Goal: Transaction & Acquisition: Download file/media

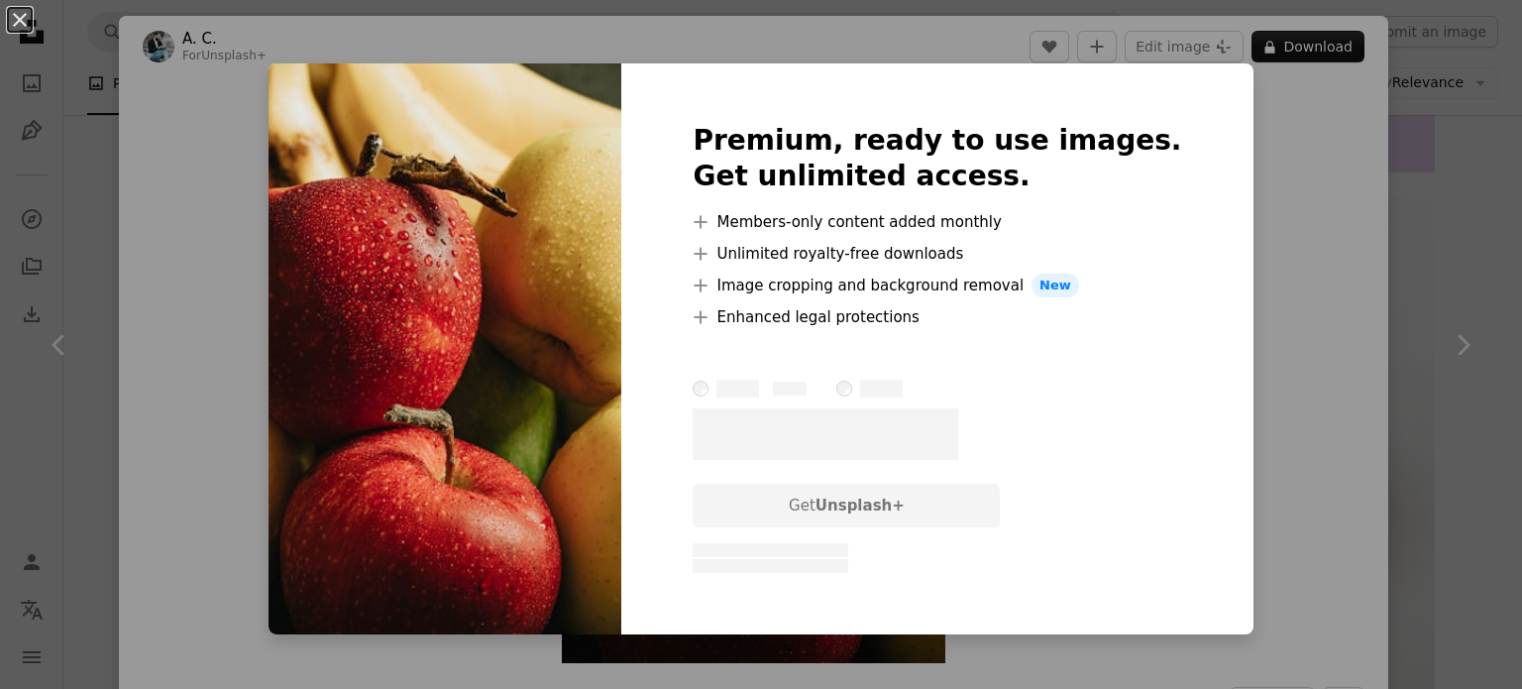
scroll to position [8391, 0]
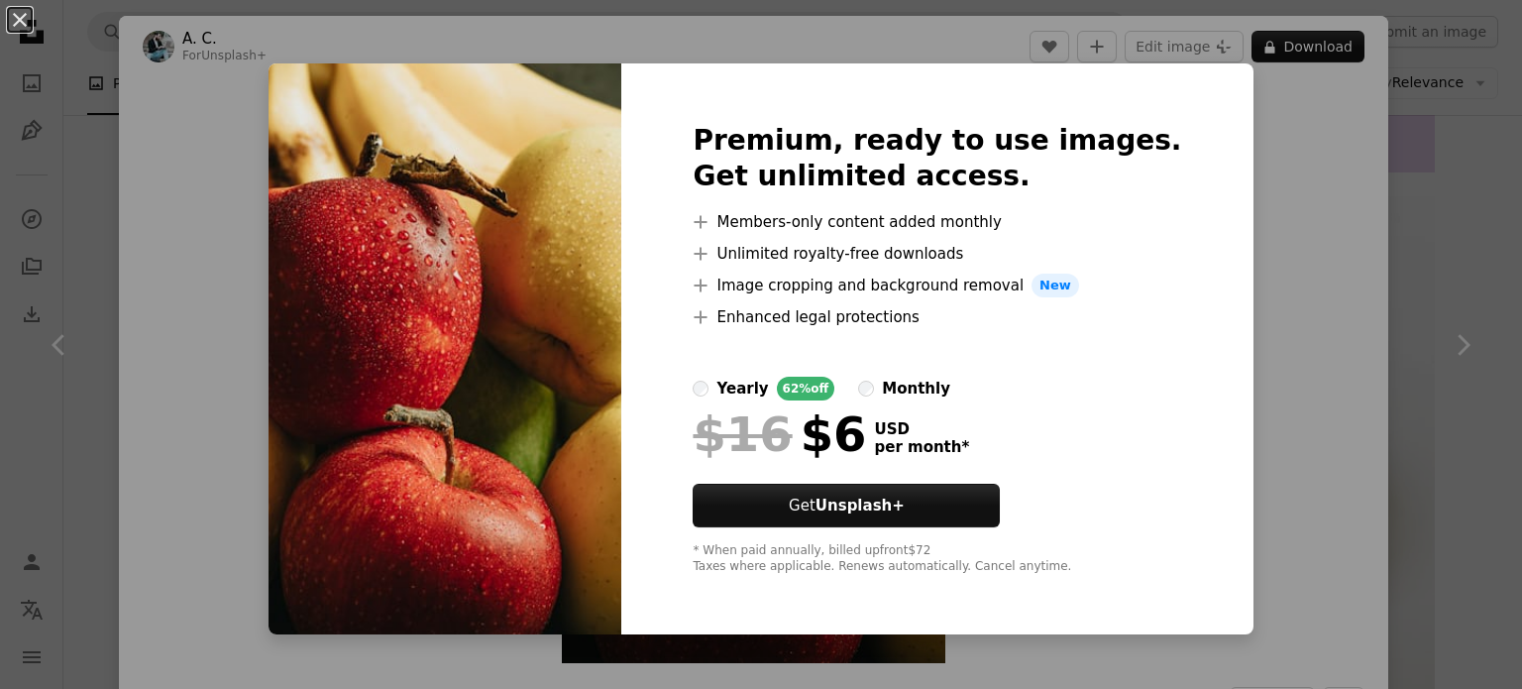
click at [1274, 133] on div "An X shape Premium, ready to use images. Get unlimited access. A plus sign Memb…" at bounding box center [761, 344] width 1522 height 689
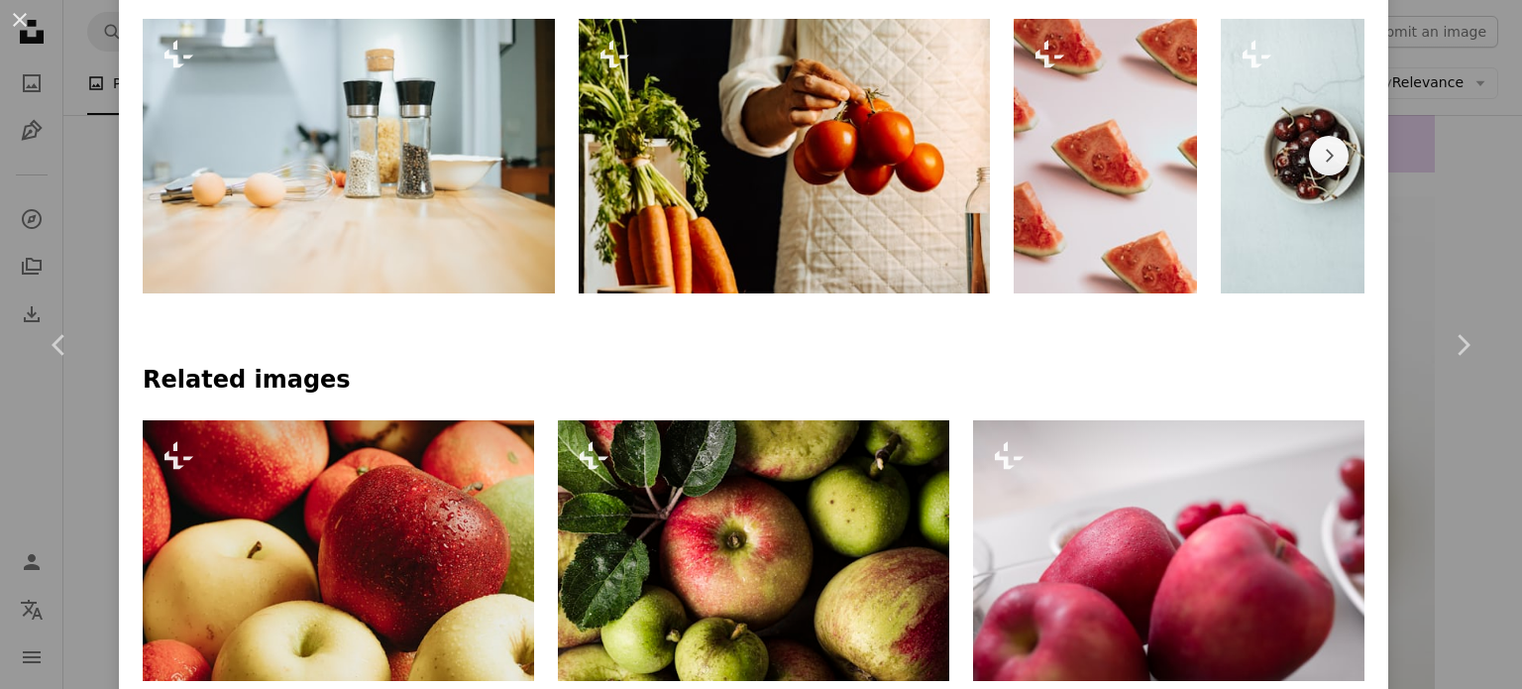
scroll to position [991, 0]
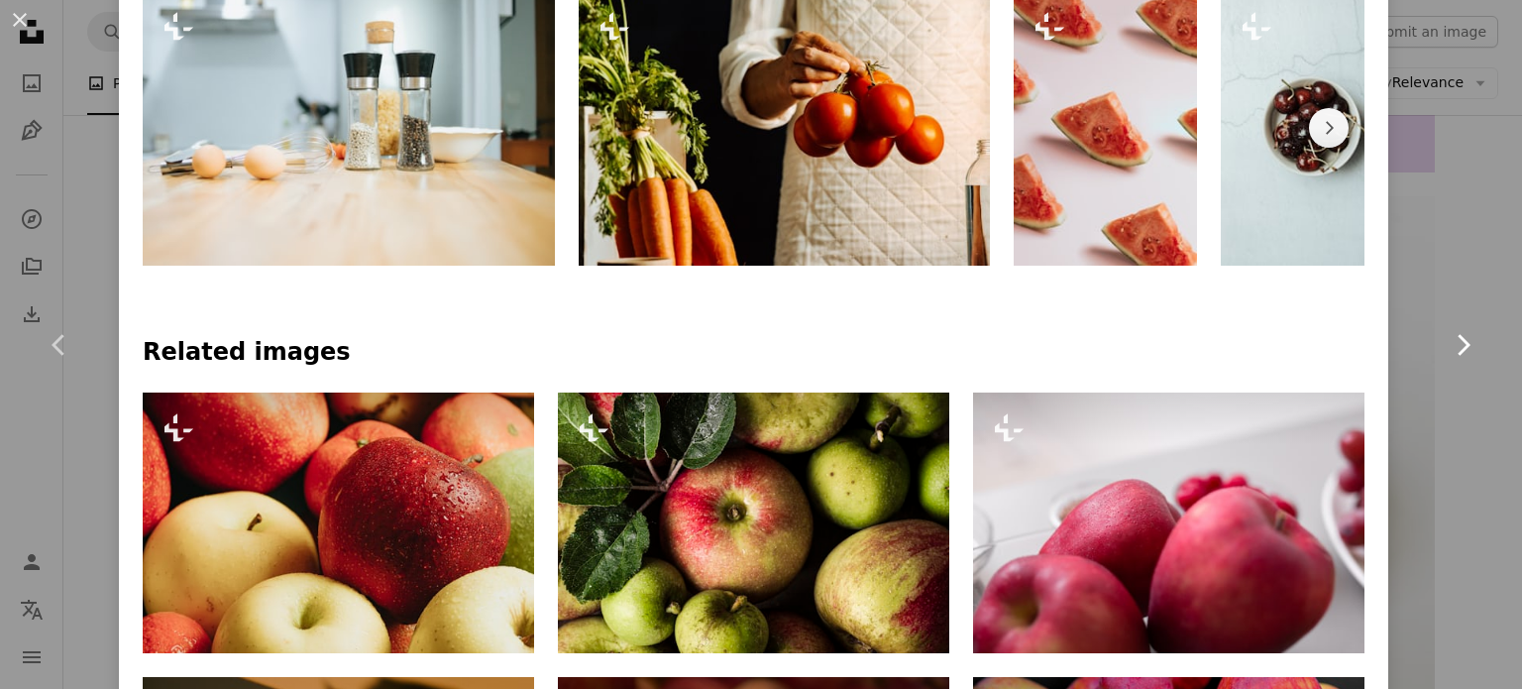
click at [1446, 348] on icon "Chevron right" at bounding box center [1462, 345] width 32 height 32
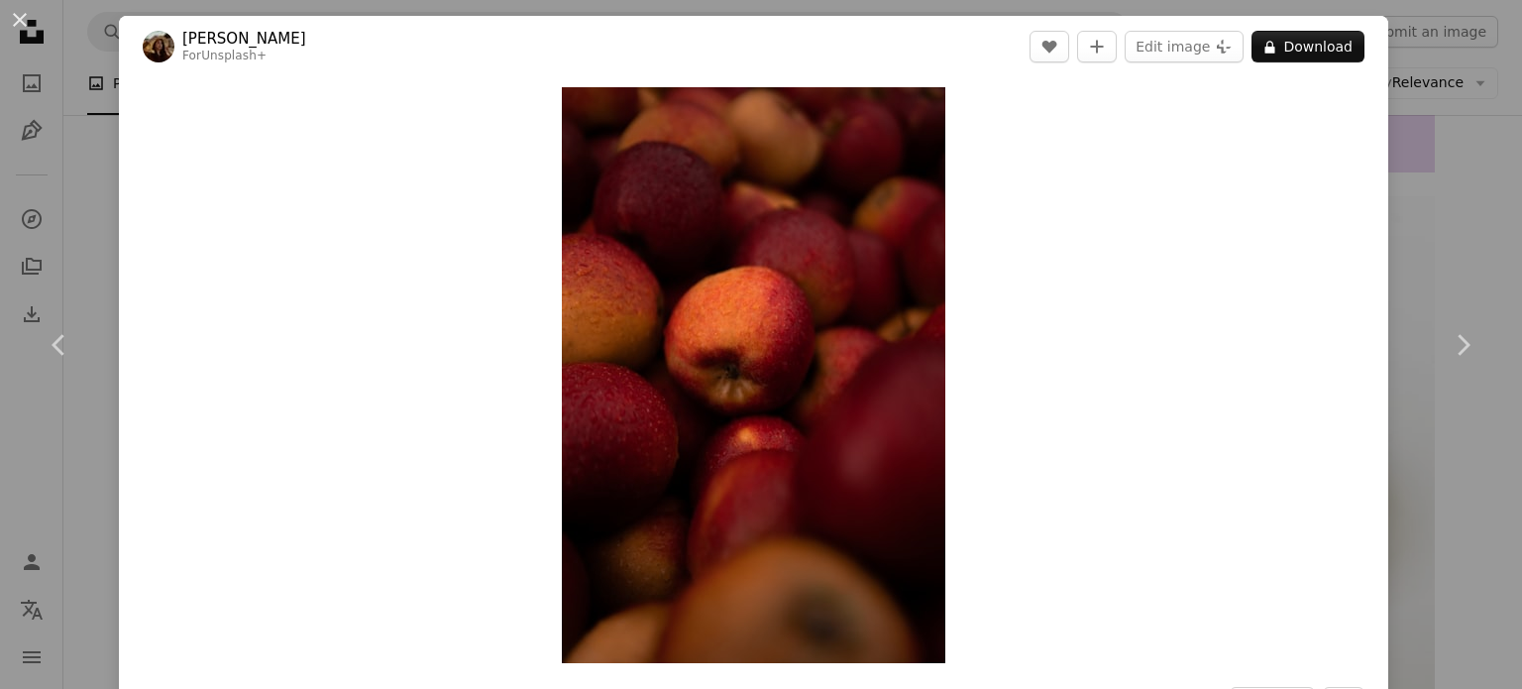
click at [1414, 185] on div "An X shape Chevron left Chevron right [PERSON_NAME] For Unsplash+ A heart A plu…" at bounding box center [761, 344] width 1522 height 689
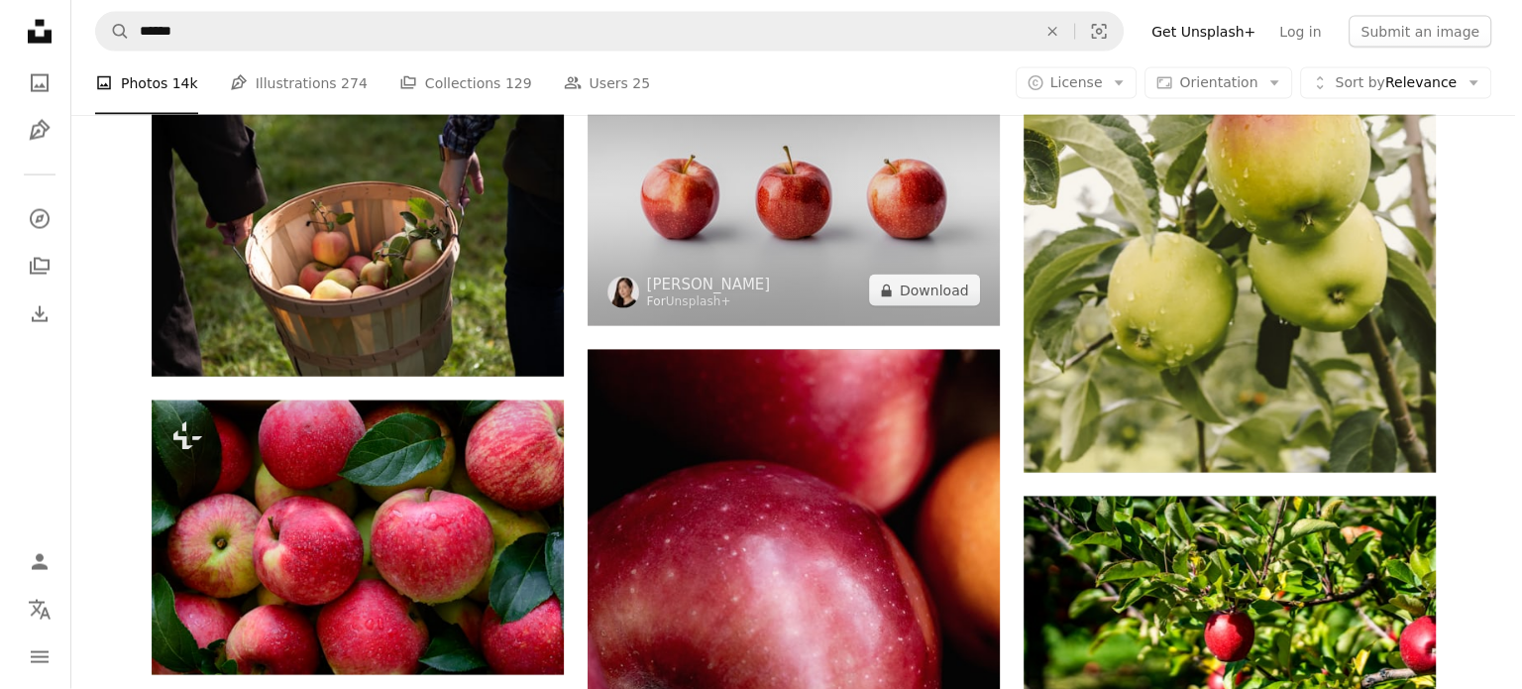
scroll to position [11759, 0]
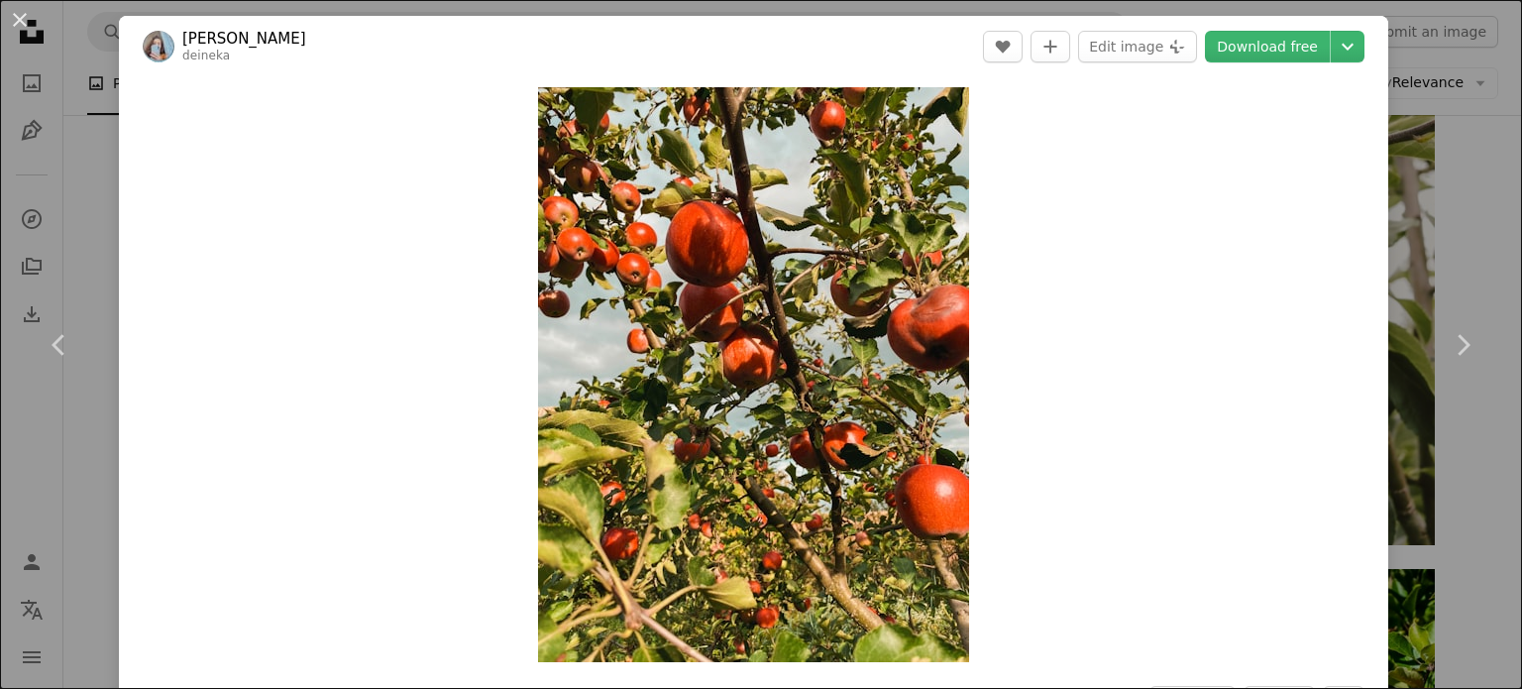
click at [1436, 191] on div "An X shape Chevron left Chevron right Anastasiia Deineka deineka A heart A plus…" at bounding box center [761, 344] width 1522 height 689
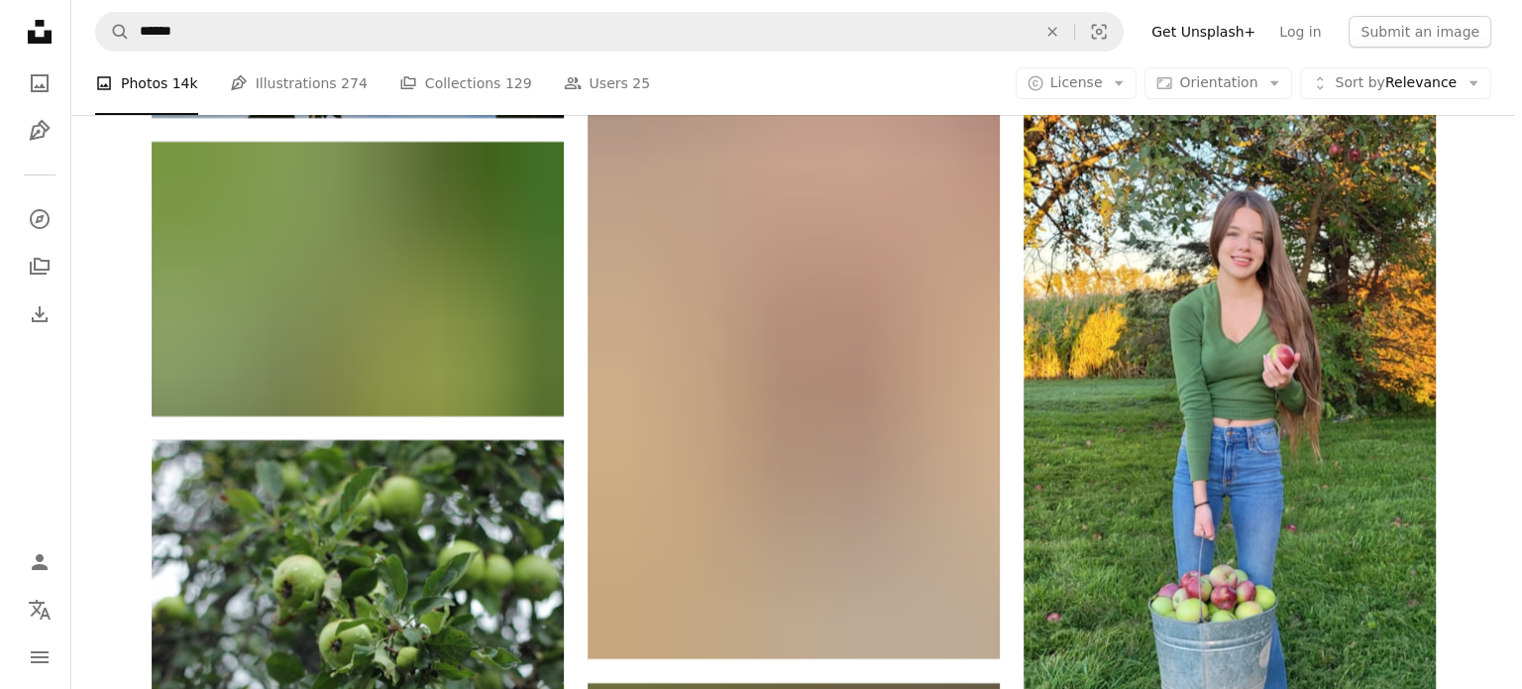
scroll to position [22756, 0]
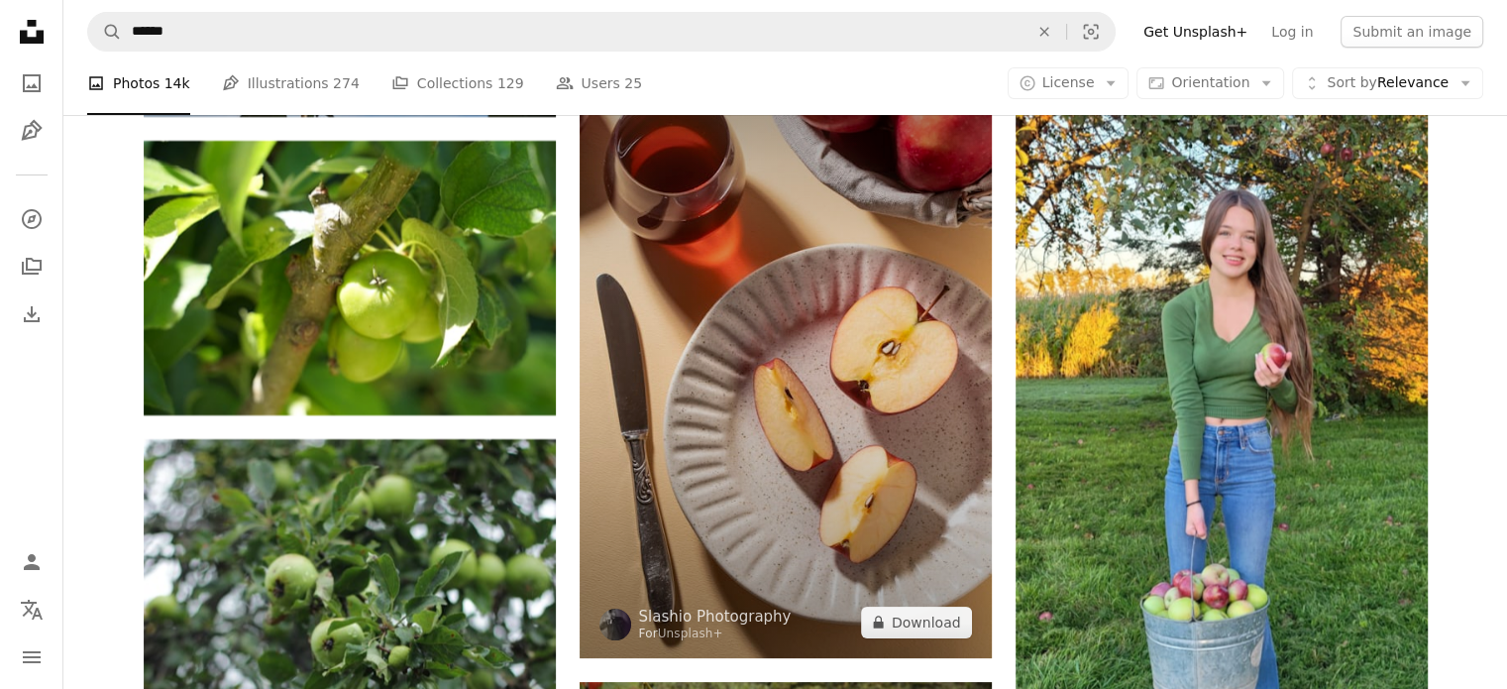
click at [944, 408] on img at bounding box center [786, 349] width 412 height 618
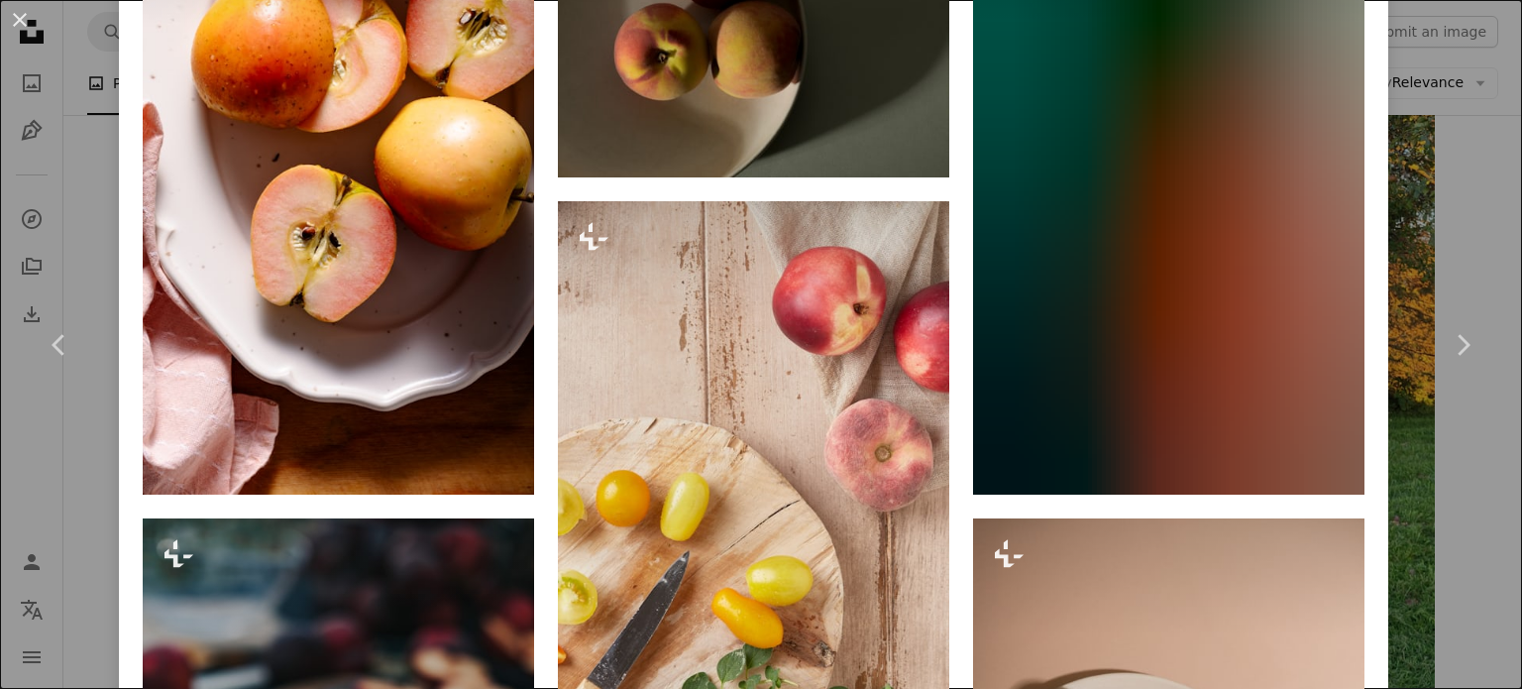
scroll to position [2179, 0]
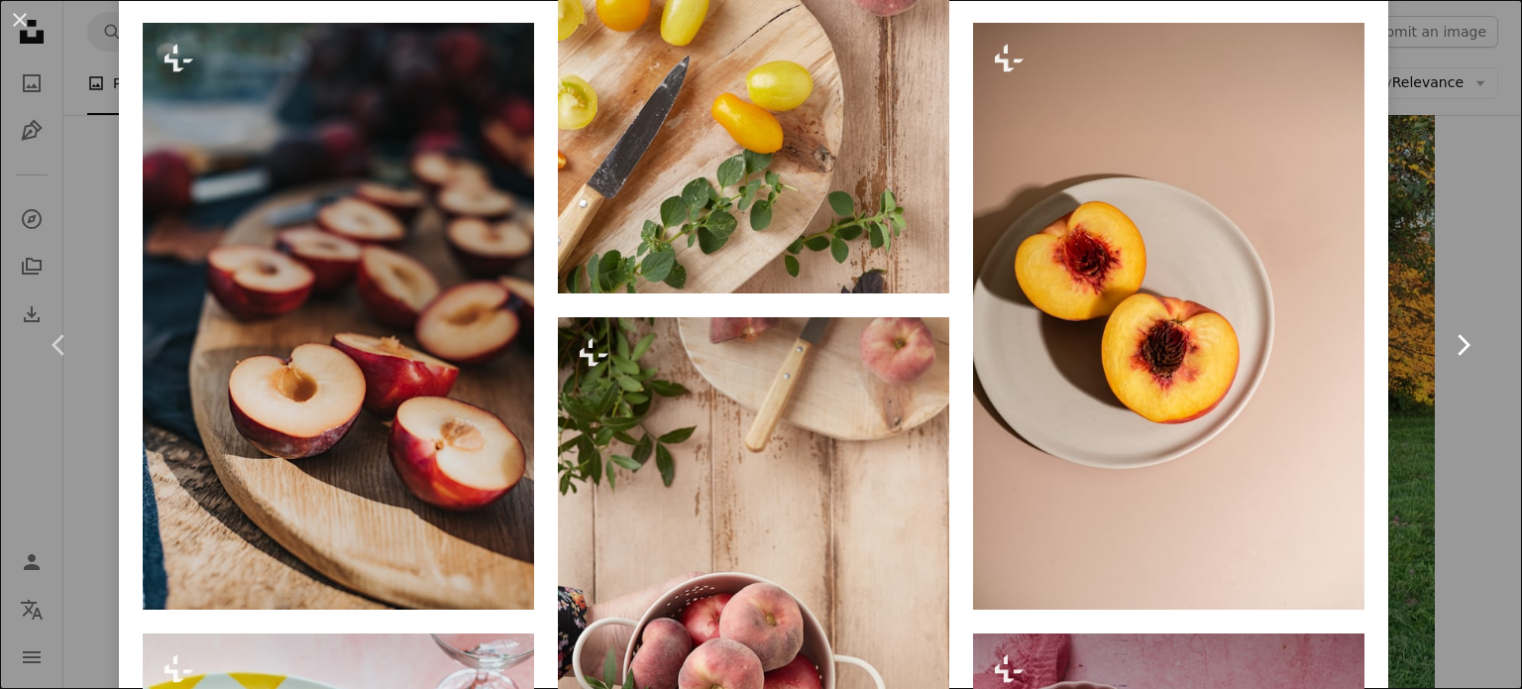
click at [1458, 286] on link "Chevron right" at bounding box center [1462, 345] width 119 height 190
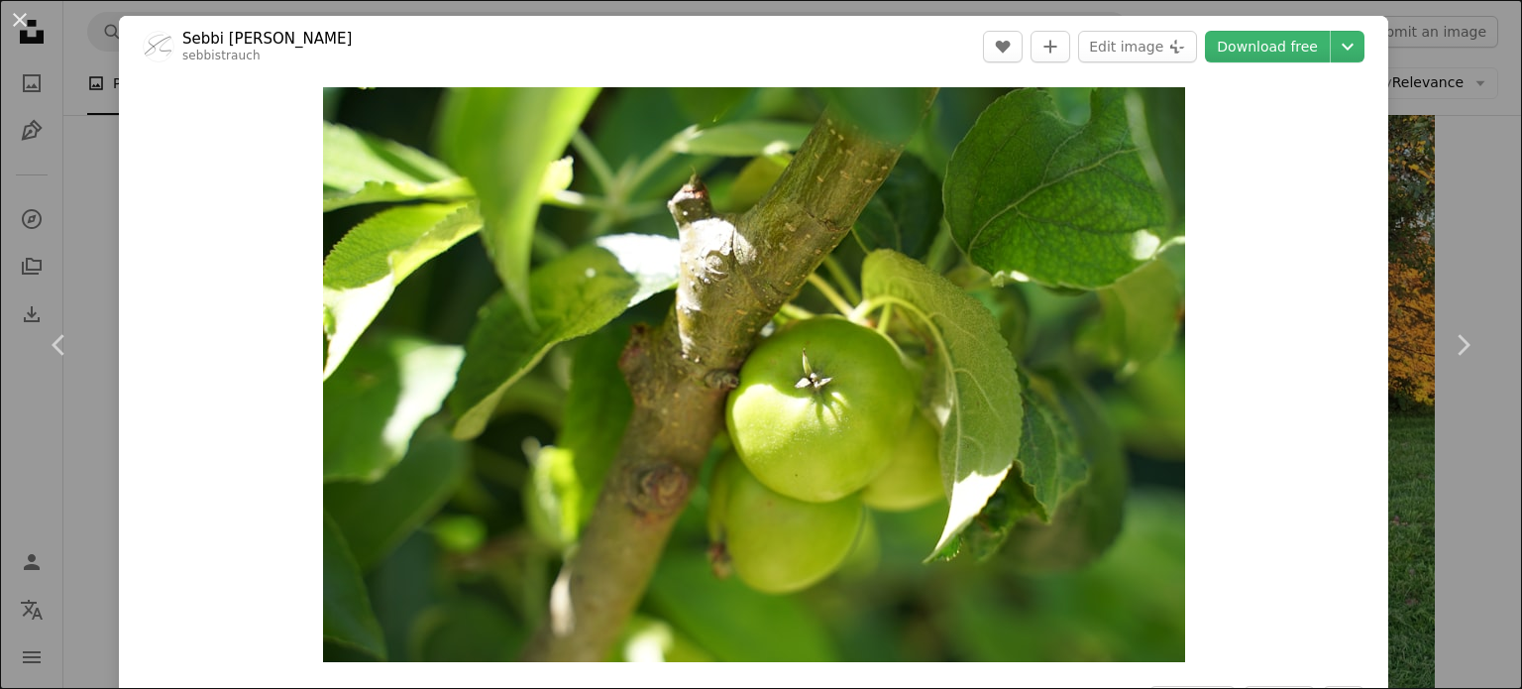
click at [1418, 204] on div "An X shape Chevron left Chevron right Sebbi [PERSON_NAME] sebbistrauch A heart …" at bounding box center [761, 344] width 1522 height 689
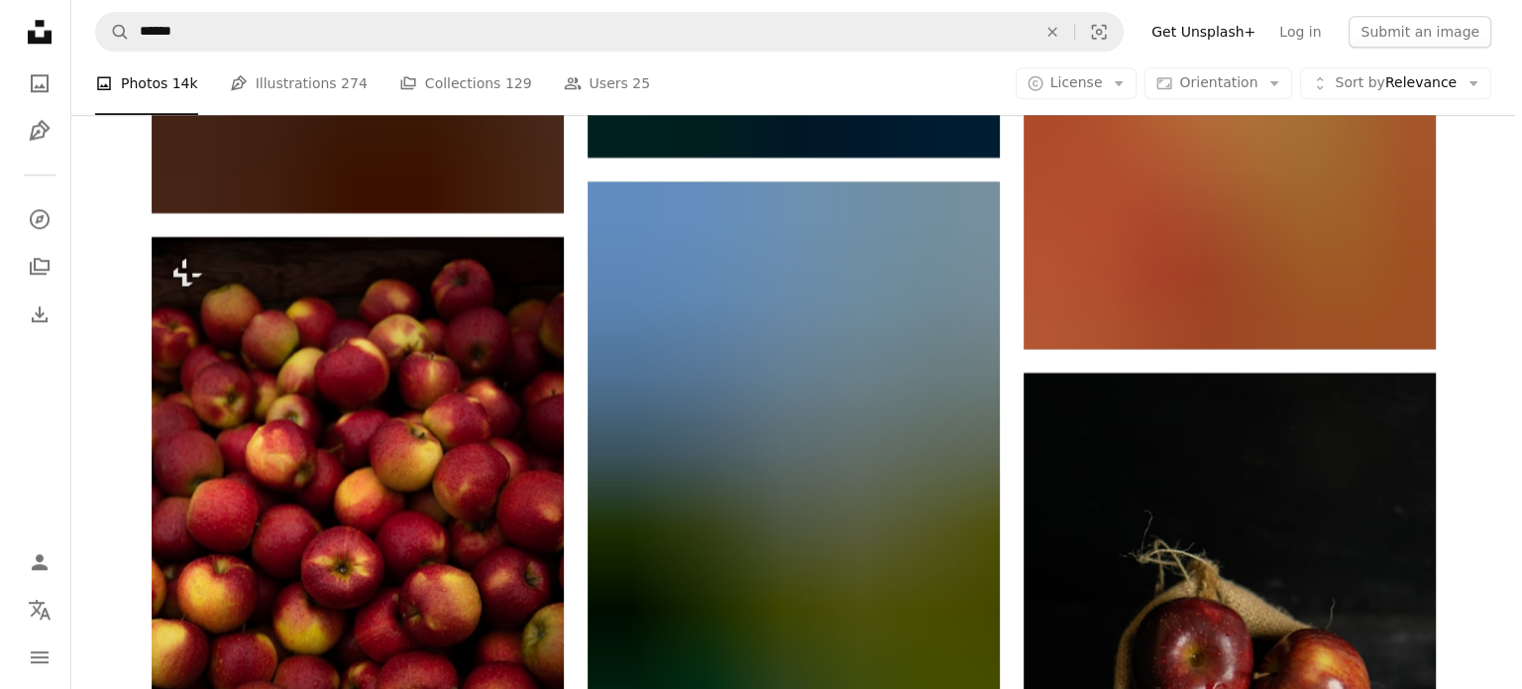
scroll to position [24242, 0]
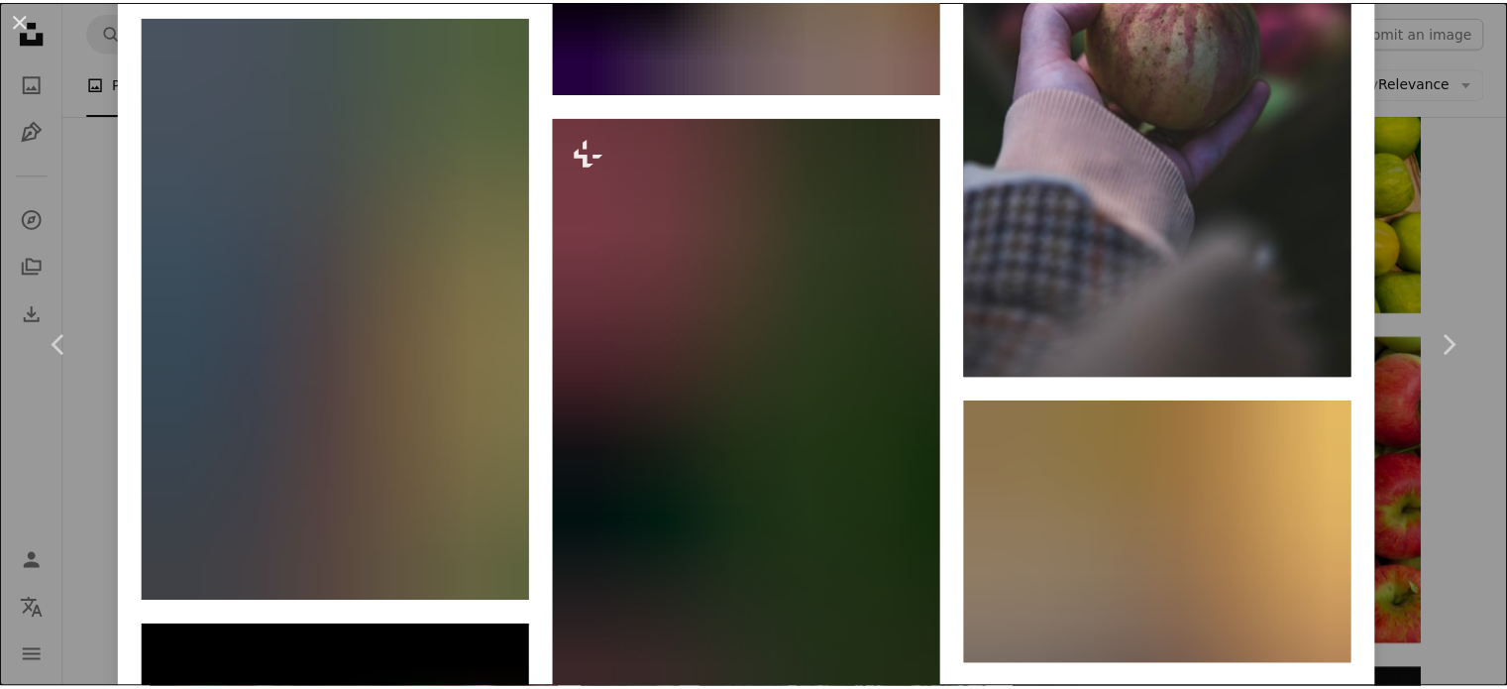
scroll to position [3566, 0]
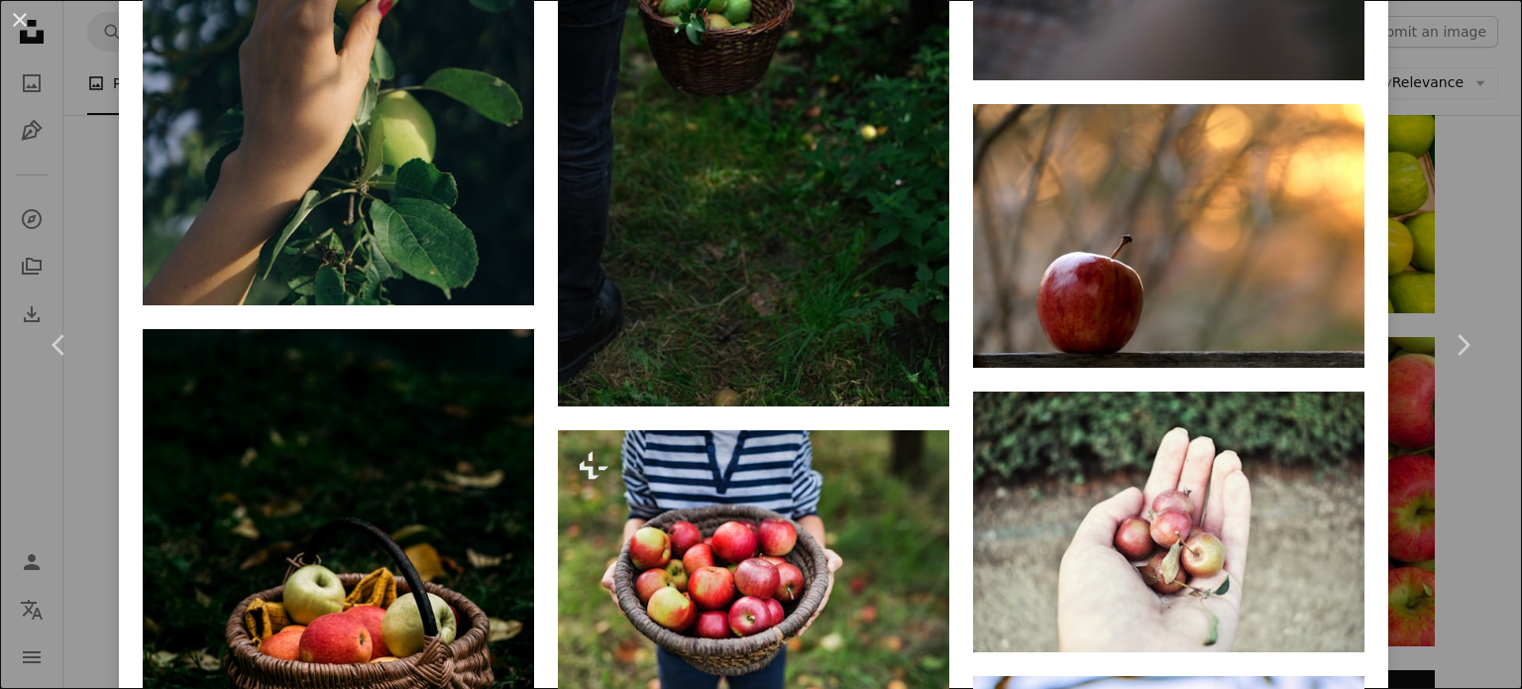
click at [1404, 244] on div "An X shape Chevron left Chevron right [PERSON_NAME] justjullietta A heart A plu…" at bounding box center [761, 344] width 1522 height 689
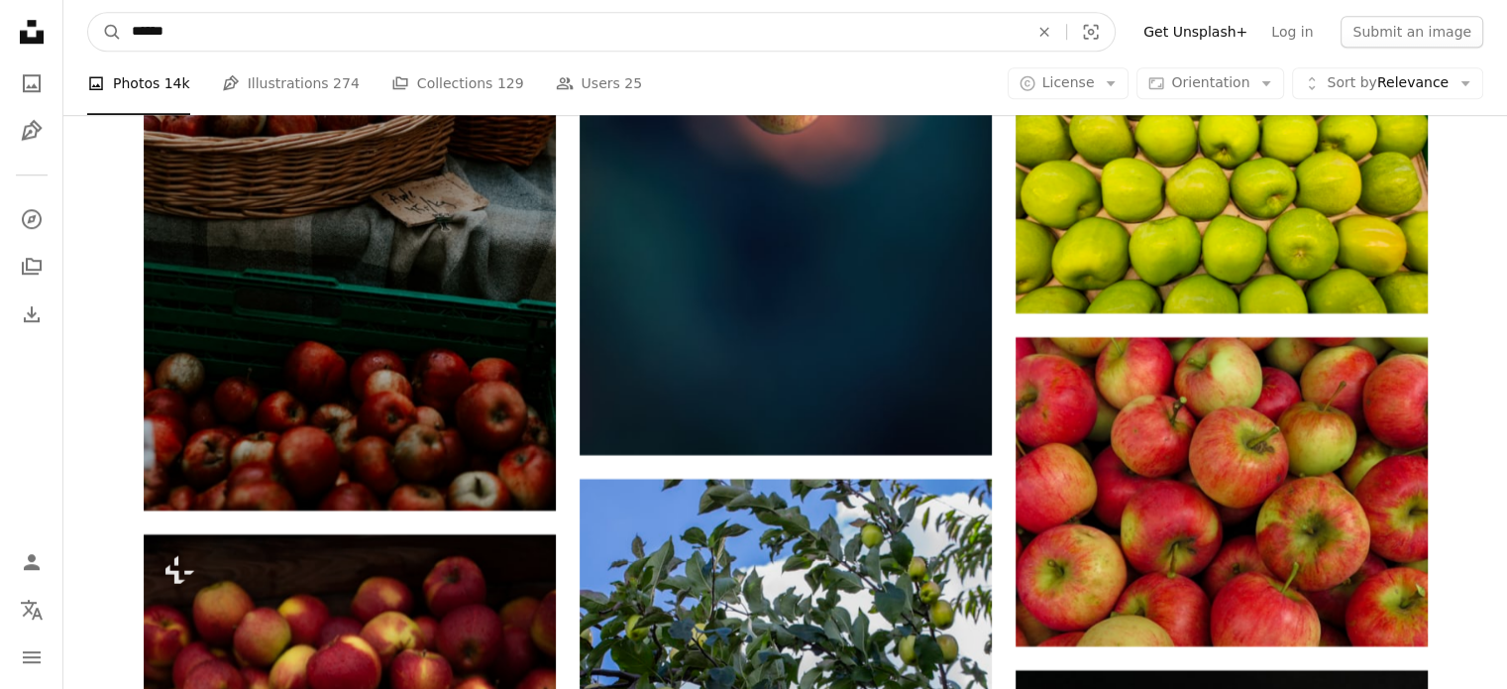
click at [646, 45] on input "******" at bounding box center [572, 32] width 901 height 38
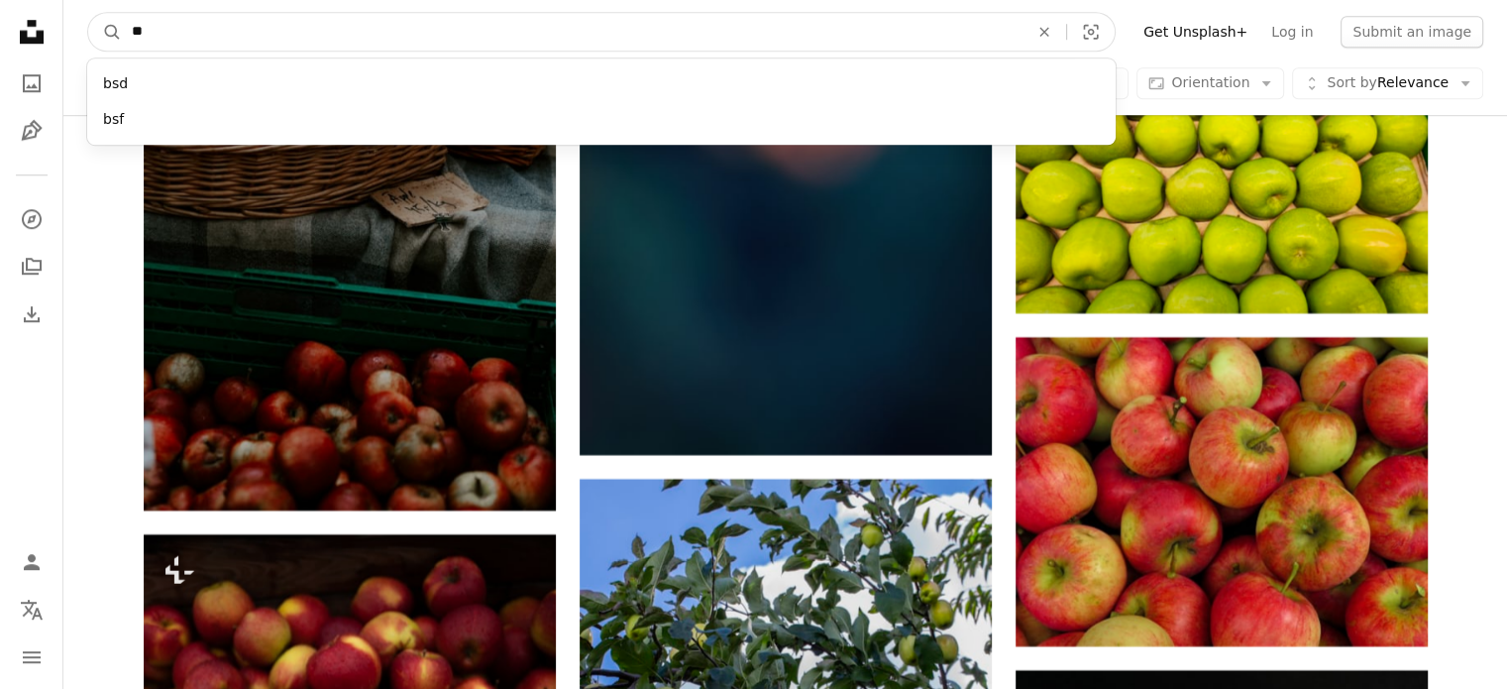
type input "*"
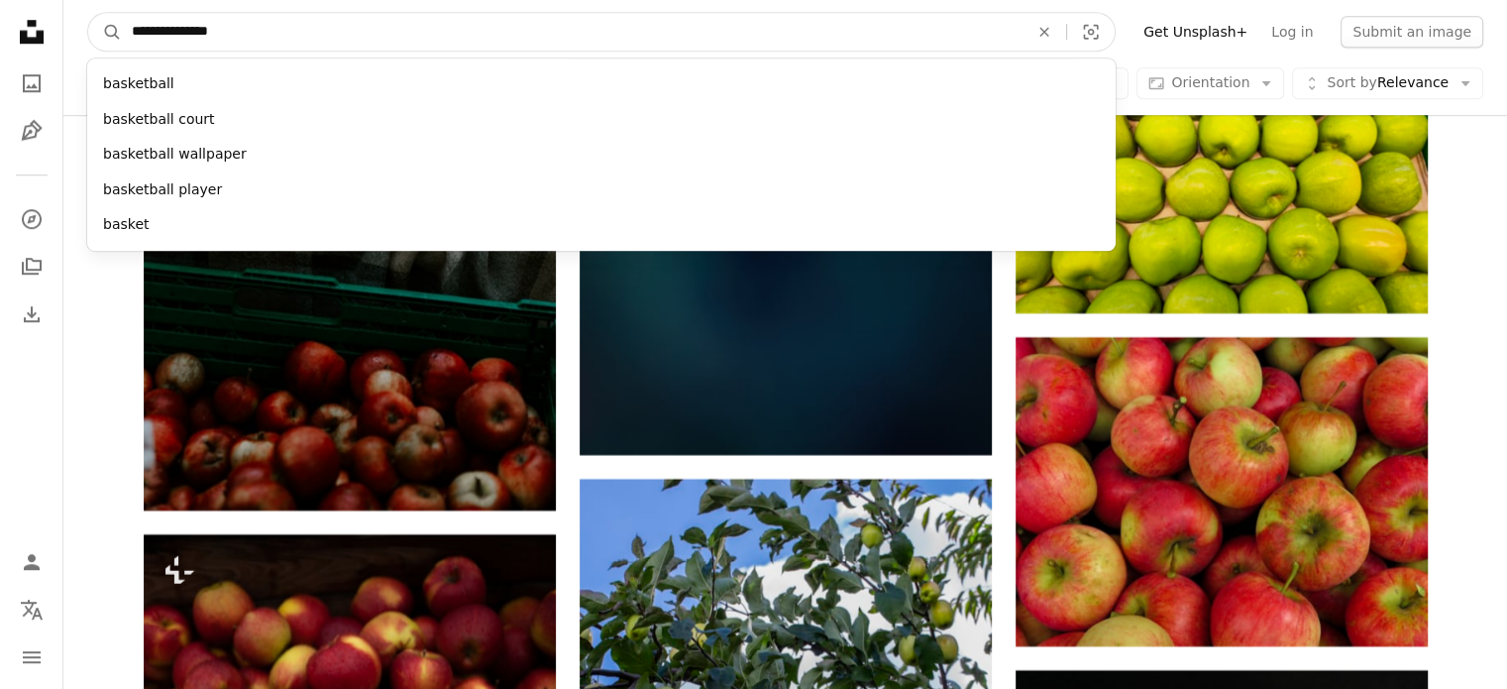
type input "**********"
click button "A magnifying glass" at bounding box center [105, 32] width 34 height 38
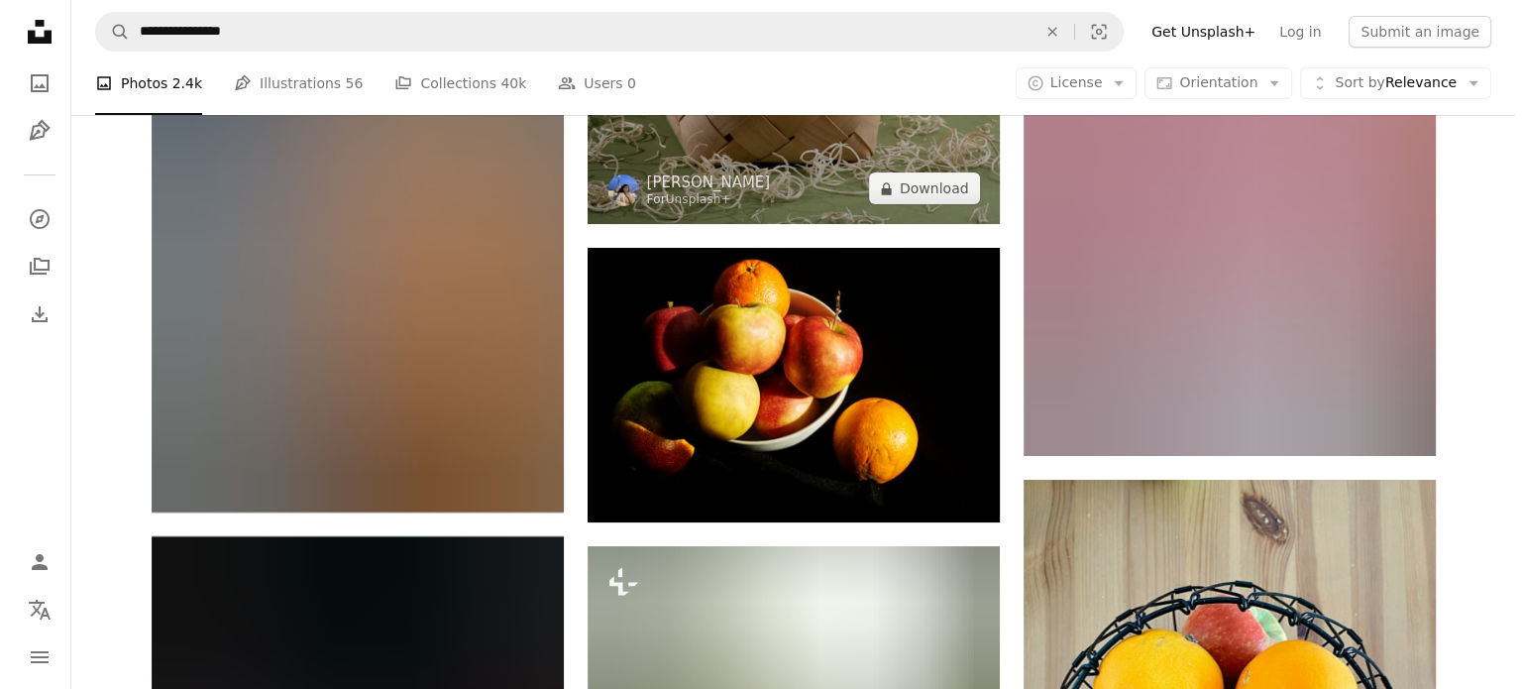
scroll to position [8124, 0]
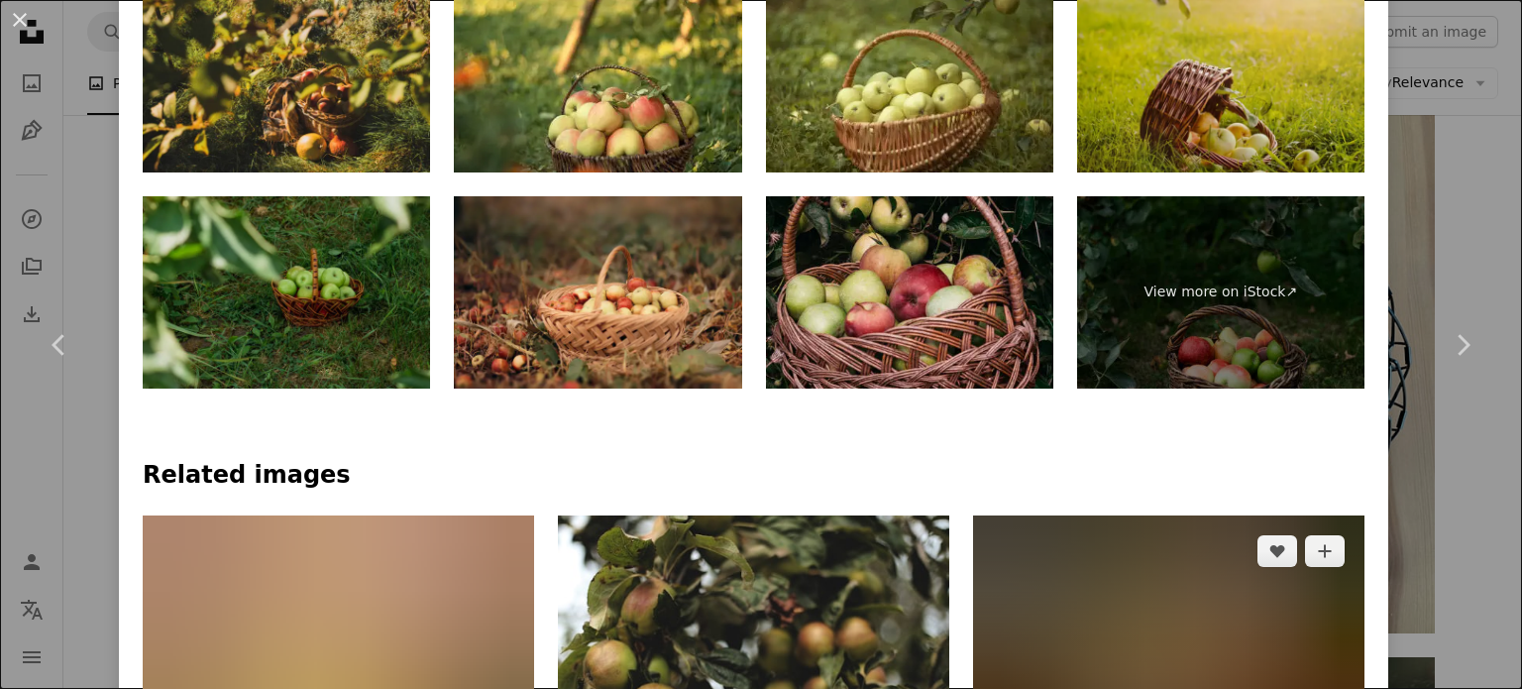
scroll to position [1486, 0]
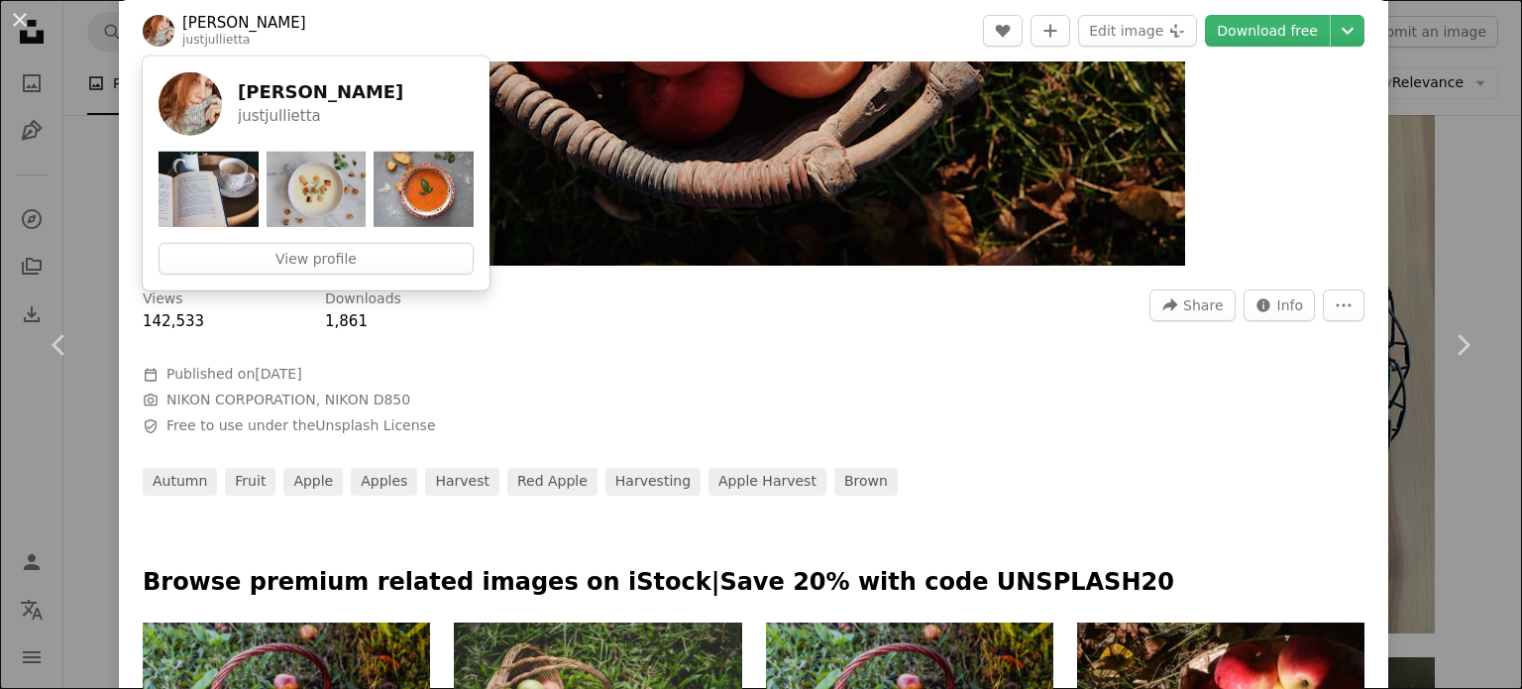
scroll to position [991, 0]
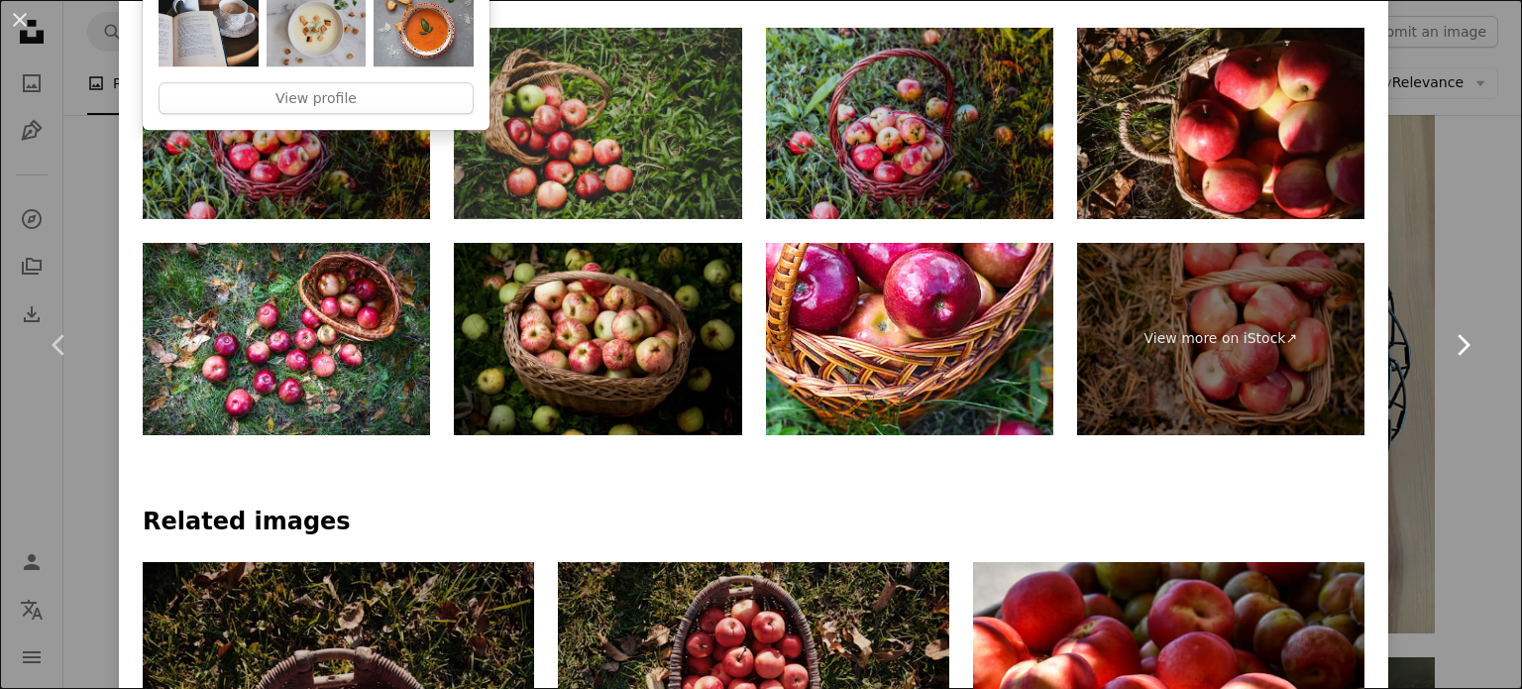
click at [1432, 274] on link "Chevron right" at bounding box center [1462, 345] width 119 height 190
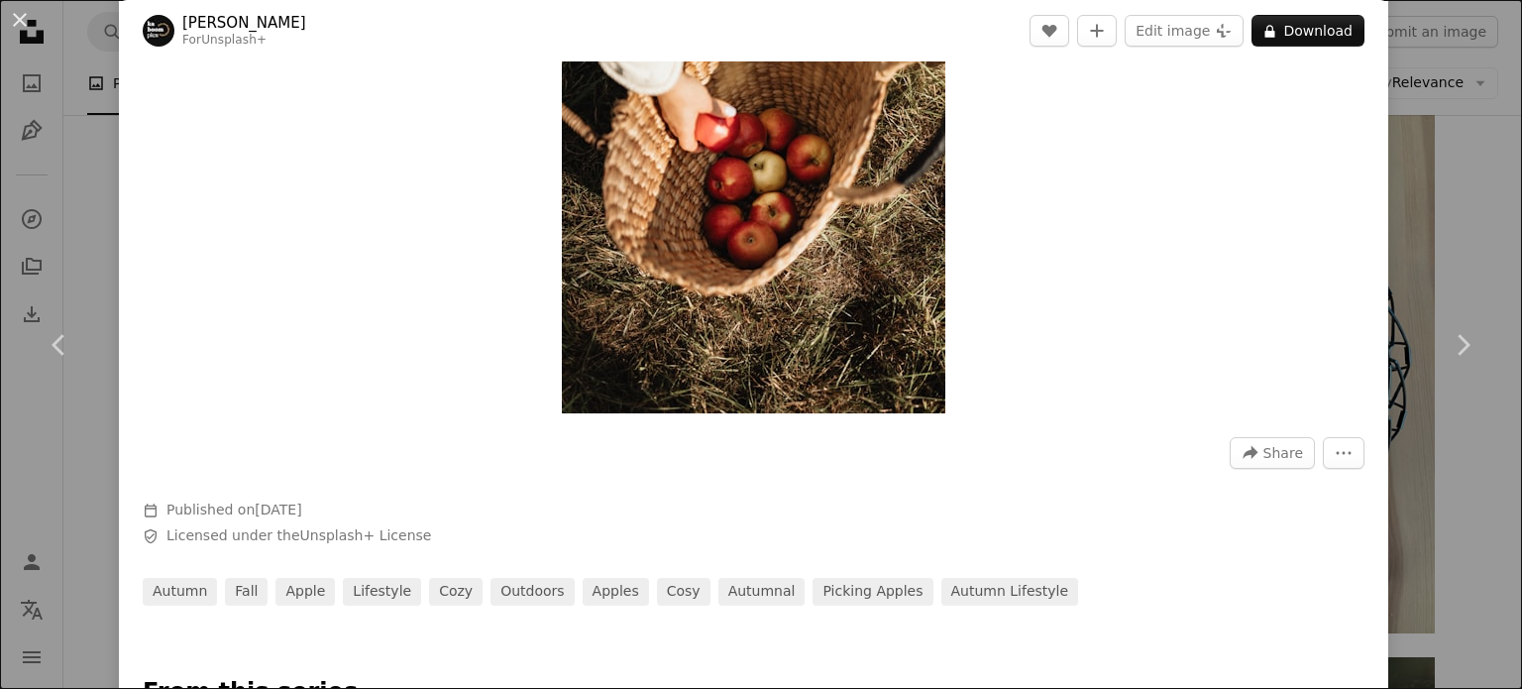
scroll to position [693, 0]
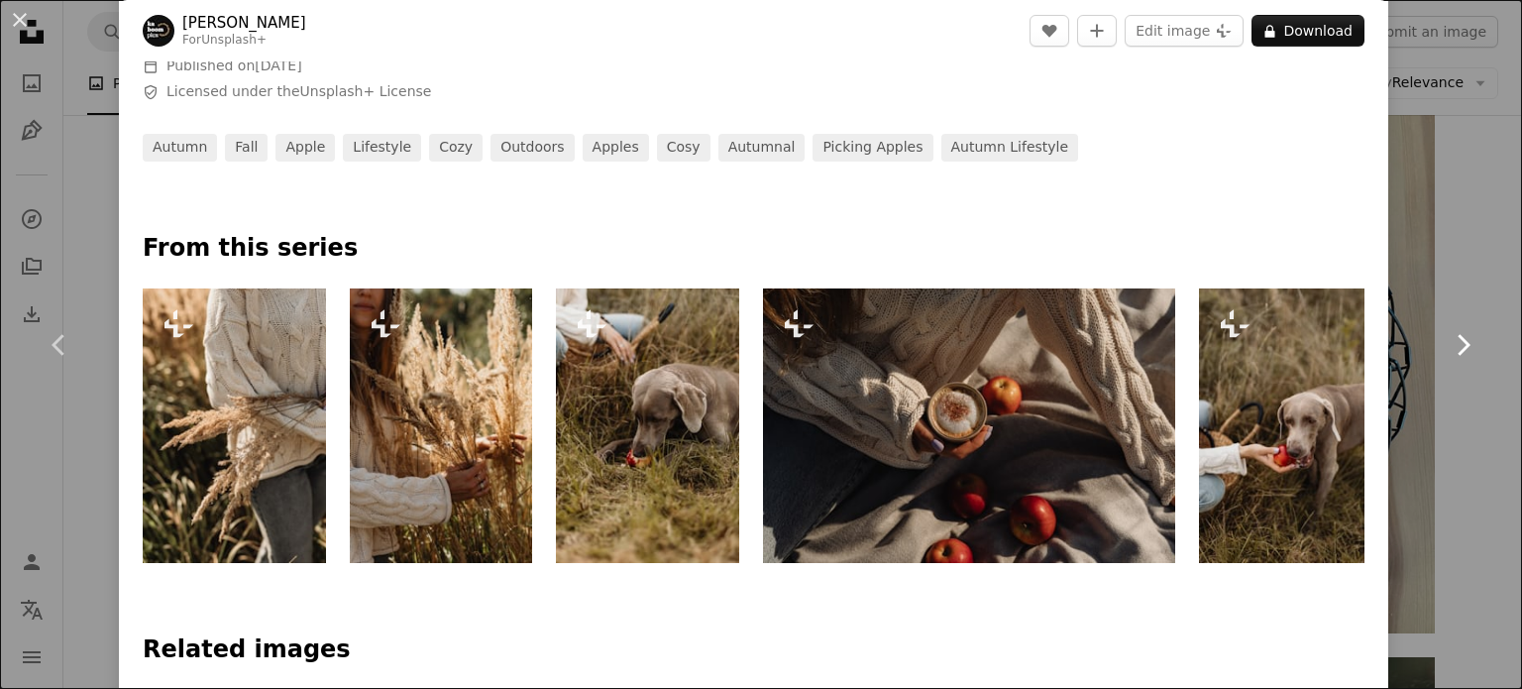
click at [1432, 256] on link "Chevron right" at bounding box center [1462, 345] width 119 height 190
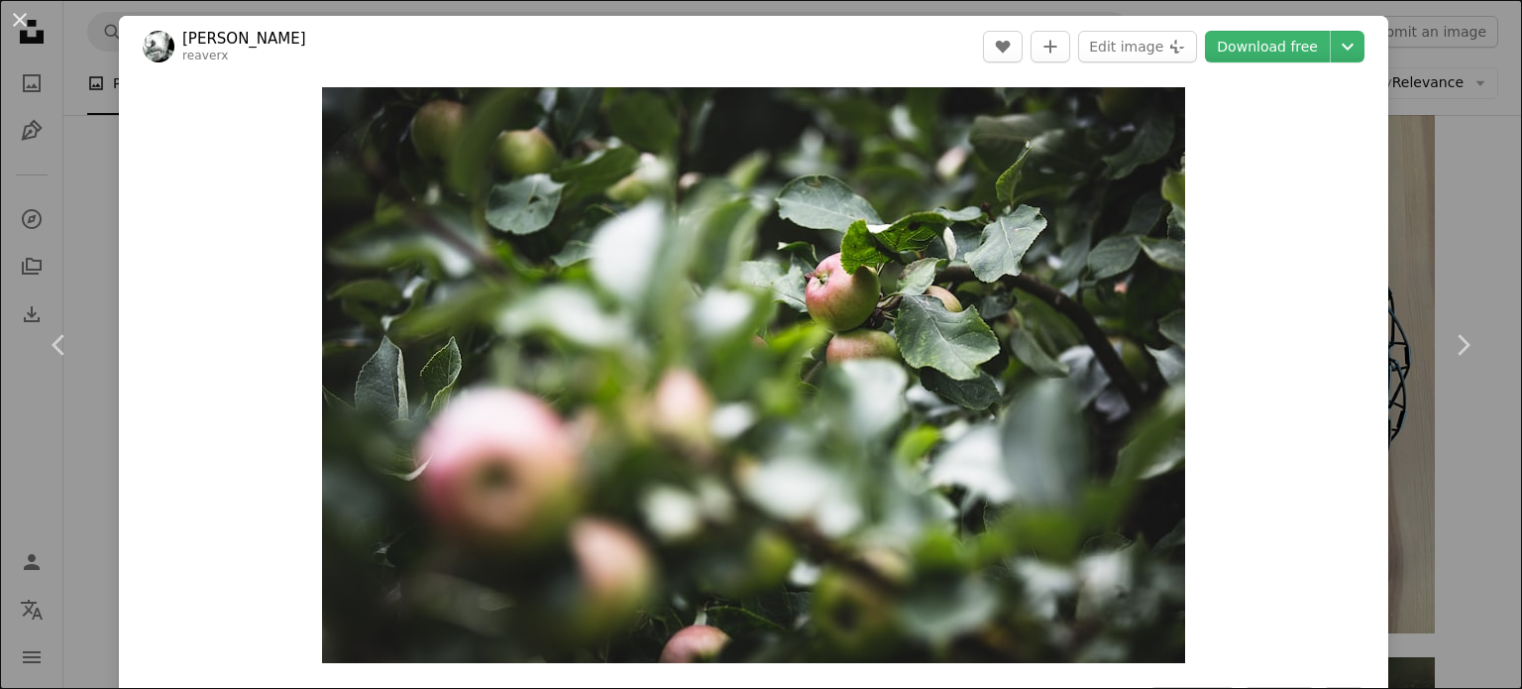
click at [1465, 175] on div "An X shape Chevron left Chevron right Rico Bico reaverx A heart A plus sign Edi…" at bounding box center [761, 344] width 1522 height 689
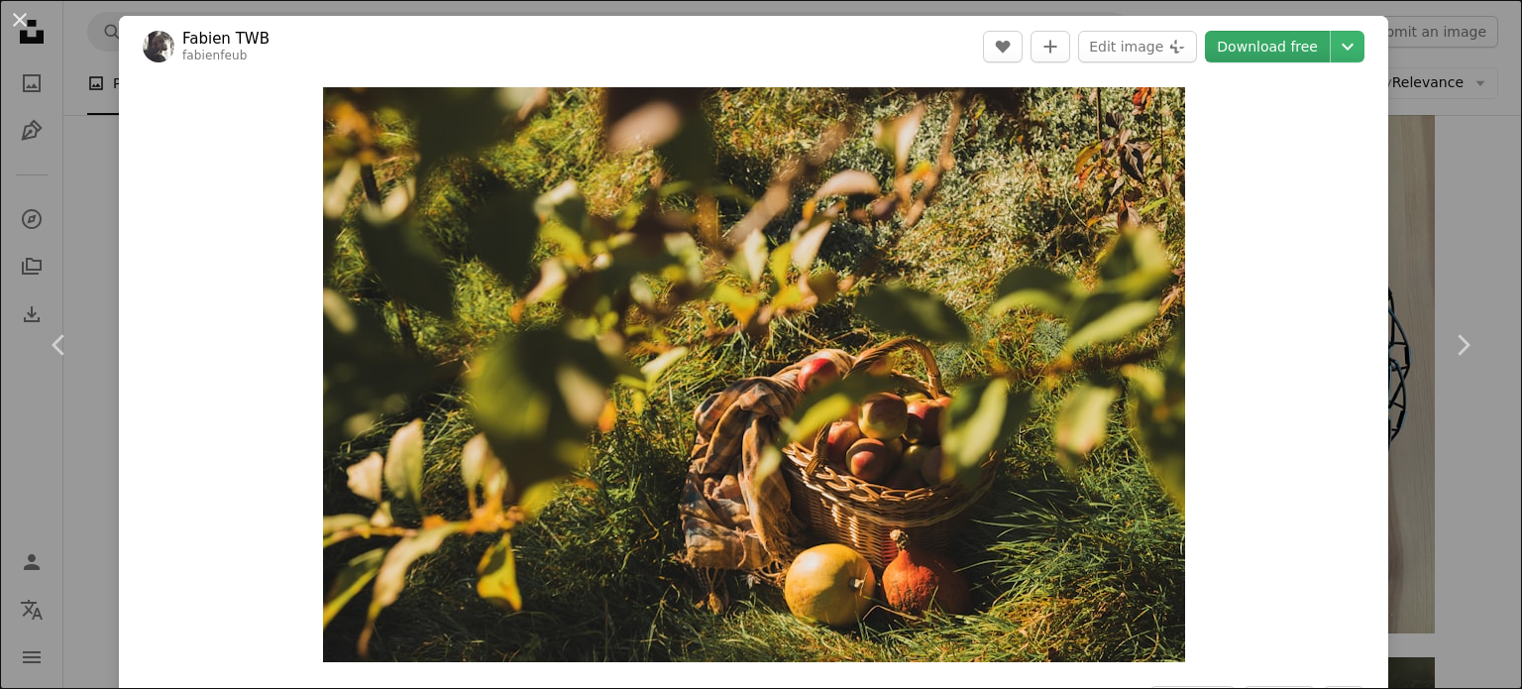
click at [1260, 52] on link "Download free" at bounding box center [1267, 47] width 125 height 32
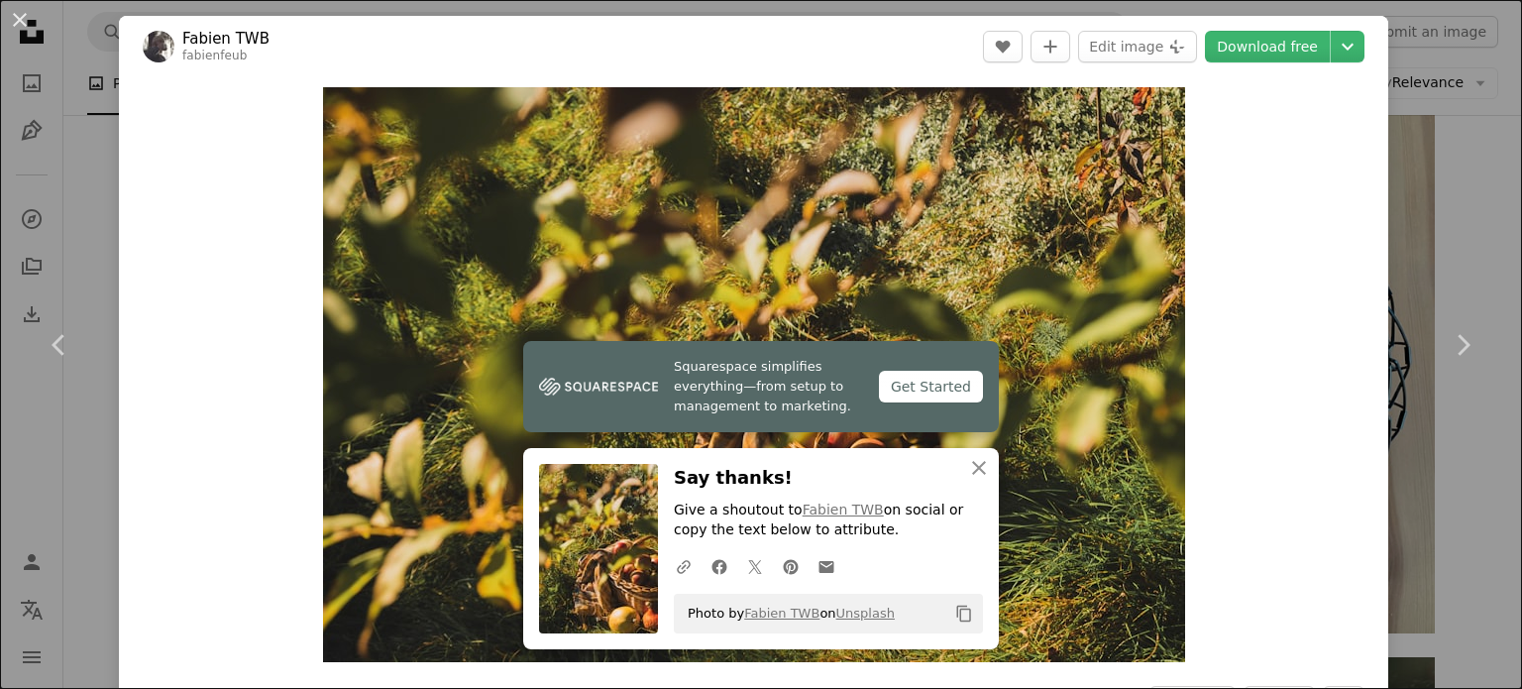
click at [964, 617] on icon "Copy content" at bounding box center [964, 613] width 18 height 18
click at [1407, 272] on link "Chevron right" at bounding box center [1462, 345] width 119 height 190
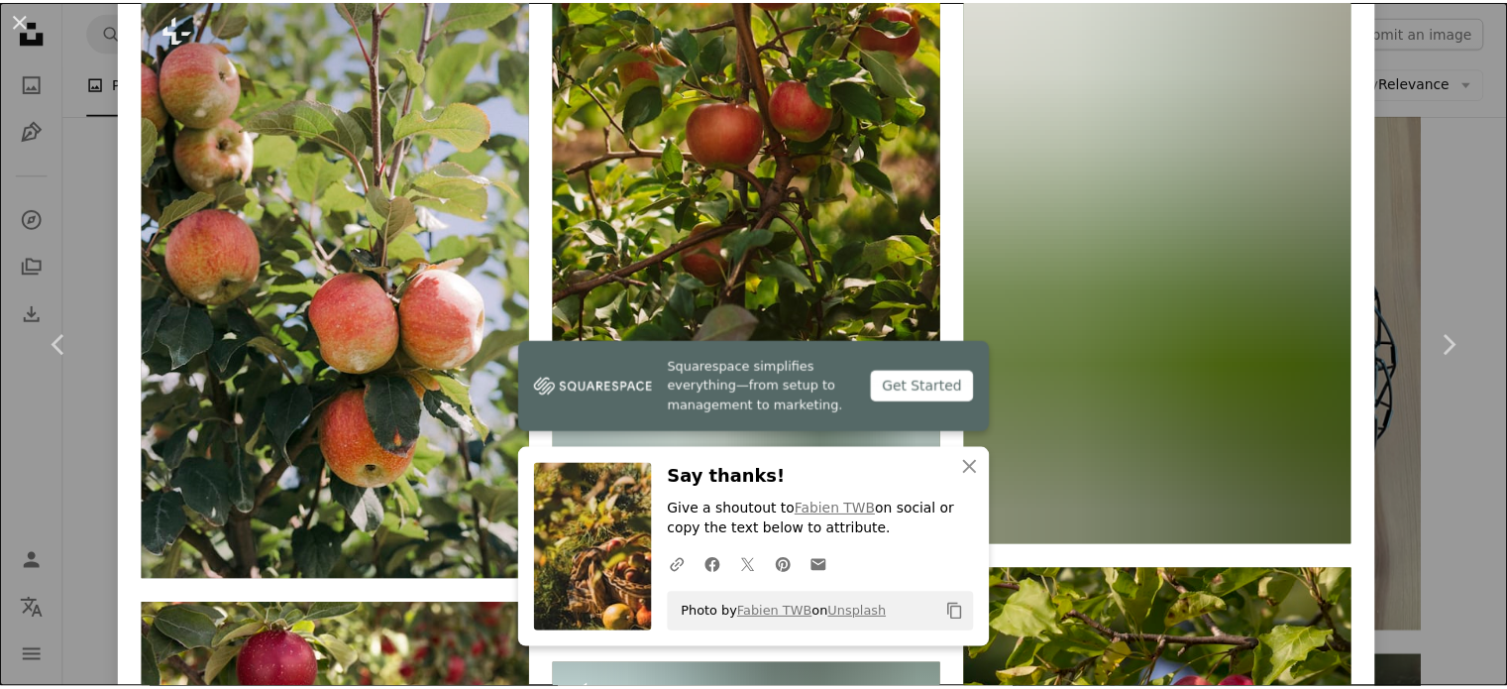
scroll to position [2279, 0]
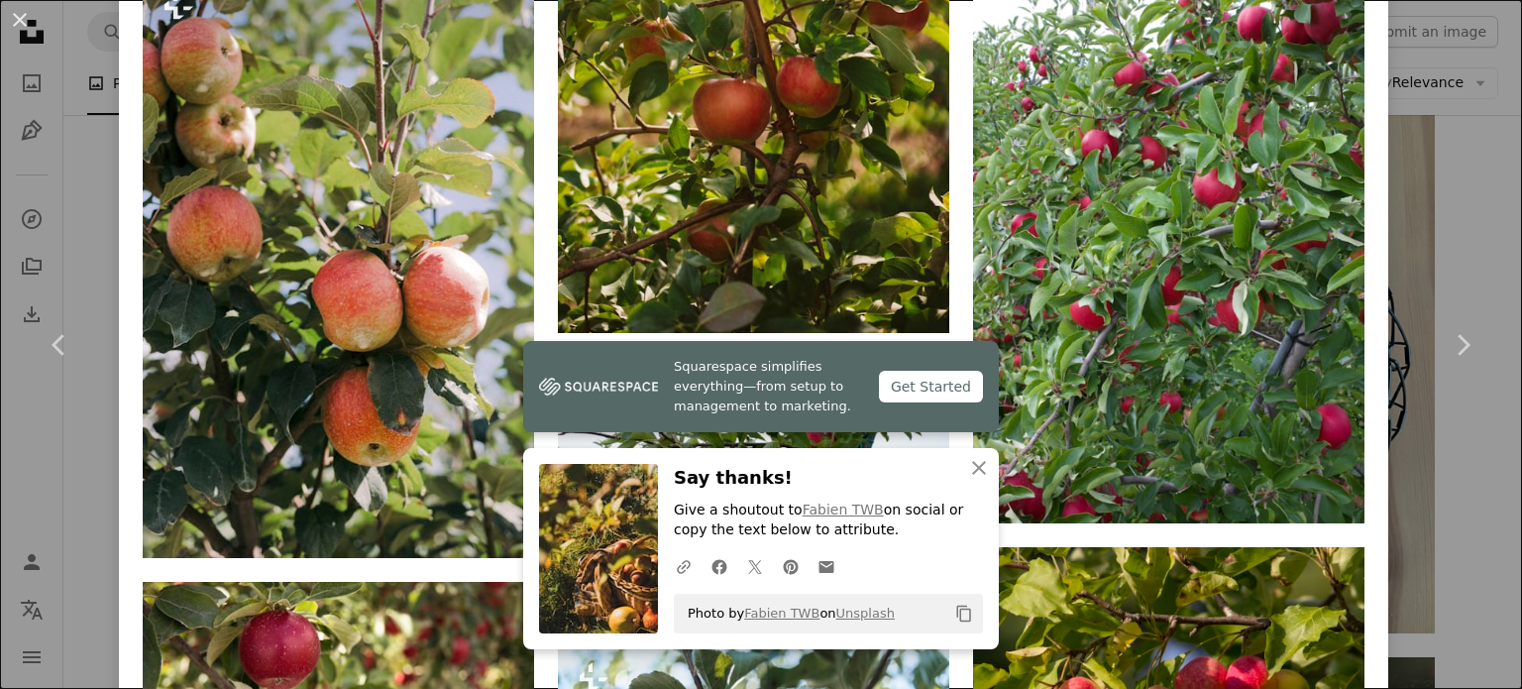
click at [1448, 188] on div "An X shape Chevron left Chevron right [PERSON_NAME] Available for hire A checkm…" at bounding box center [761, 344] width 1522 height 689
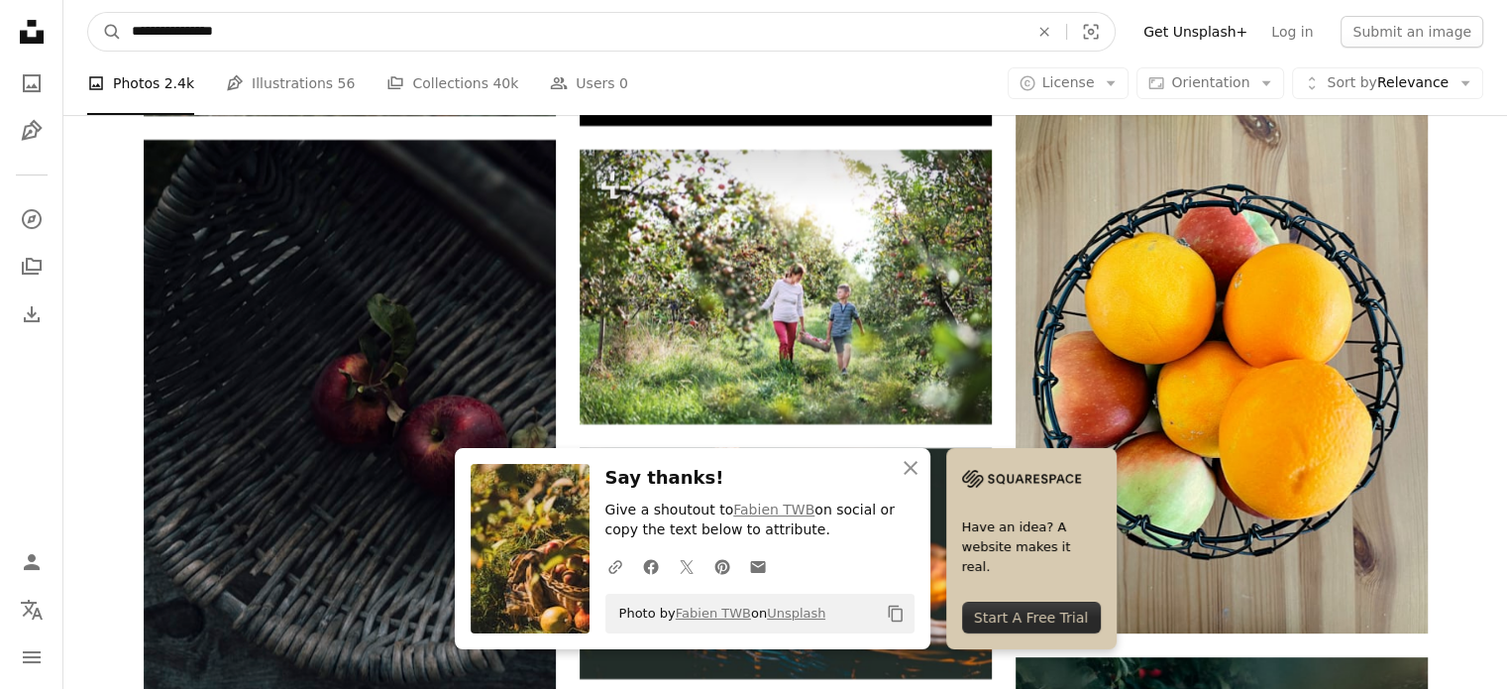
click at [641, 28] on input "**********" at bounding box center [572, 32] width 901 height 38
click at [642, 28] on input "**********" at bounding box center [572, 32] width 901 height 38
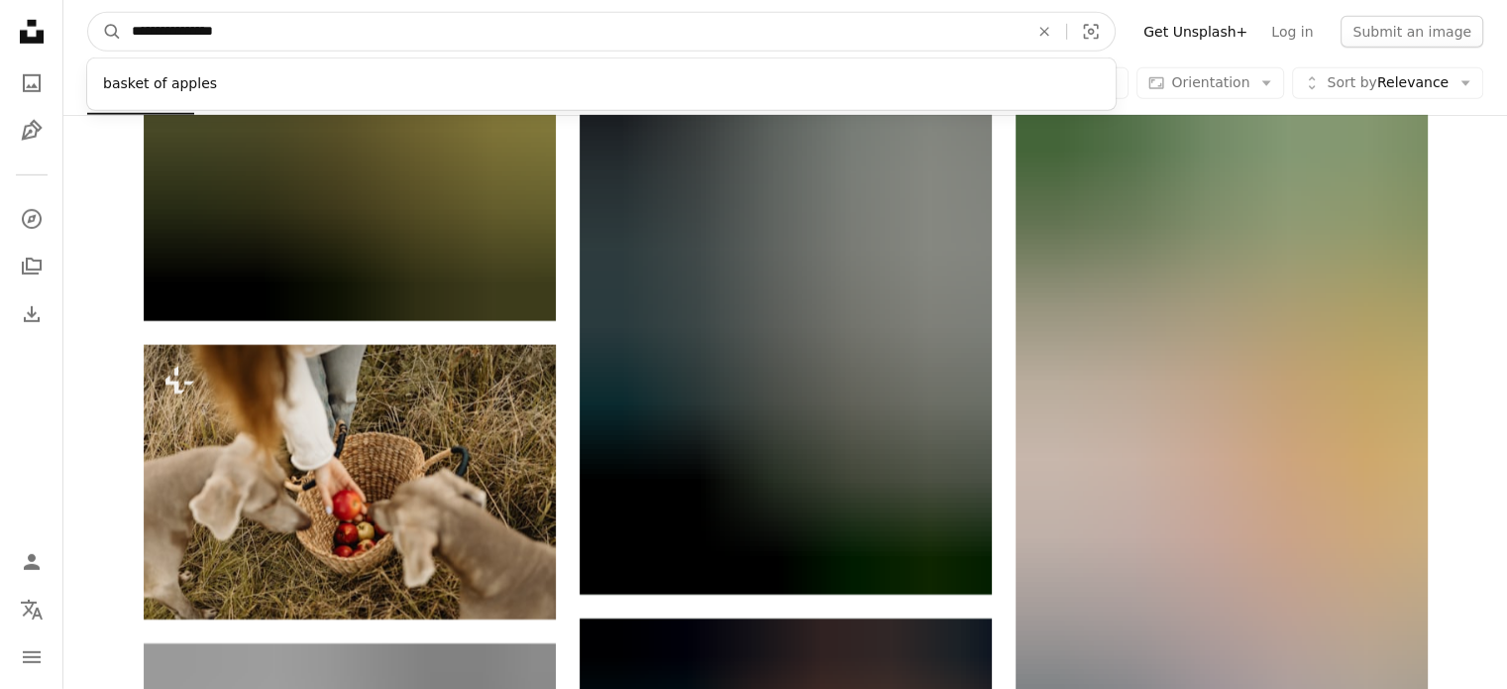
scroll to position [6142, 0]
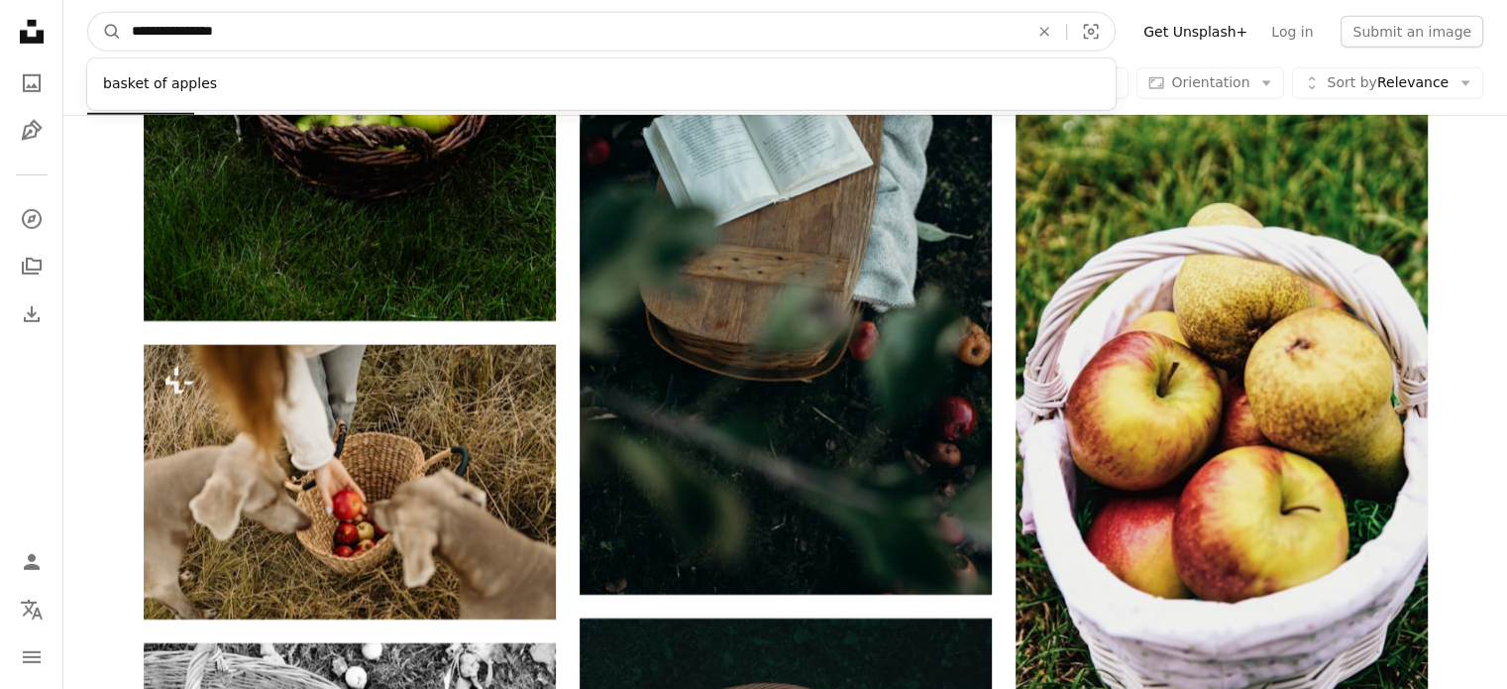
click at [297, 21] on input "**********" at bounding box center [572, 32] width 901 height 38
click at [295, 23] on input "**********" at bounding box center [572, 32] width 901 height 38
drag, startPoint x: 266, startPoint y: 31, endPoint x: 119, endPoint y: 44, distance: 147.2
click at [119, 44] on form "**********" at bounding box center [601, 32] width 1028 height 40
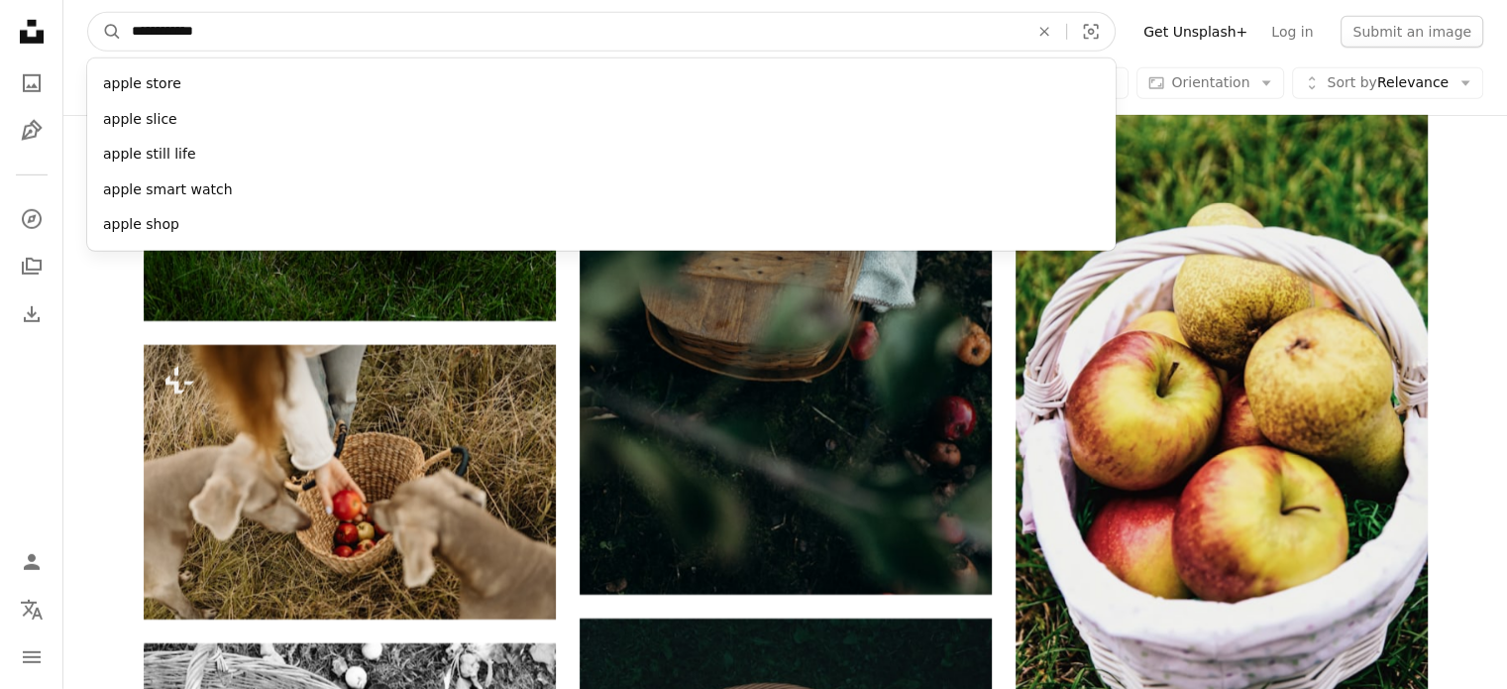
type input "**********"
click at [88, 13] on button "A magnifying glass" at bounding box center [105, 32] width 34 height 38
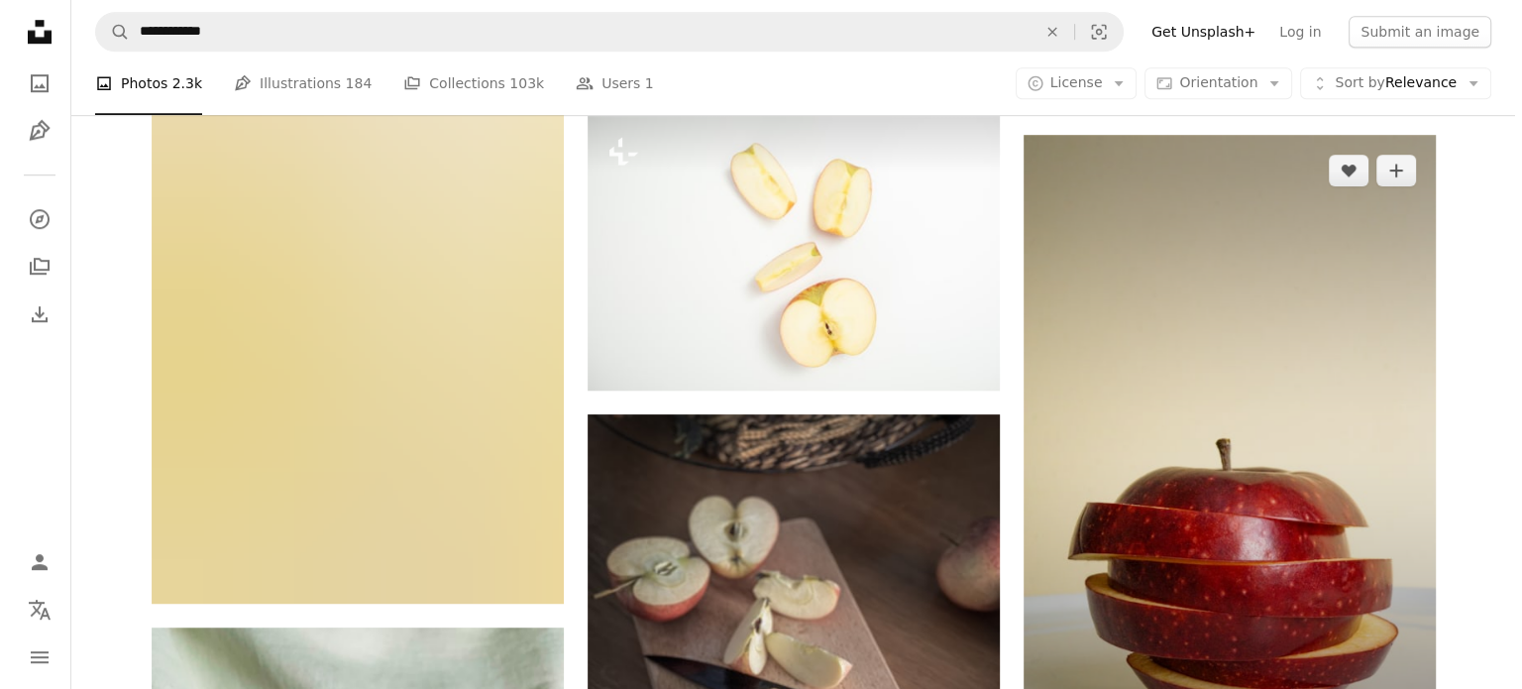
scroll to position [1288, 0]
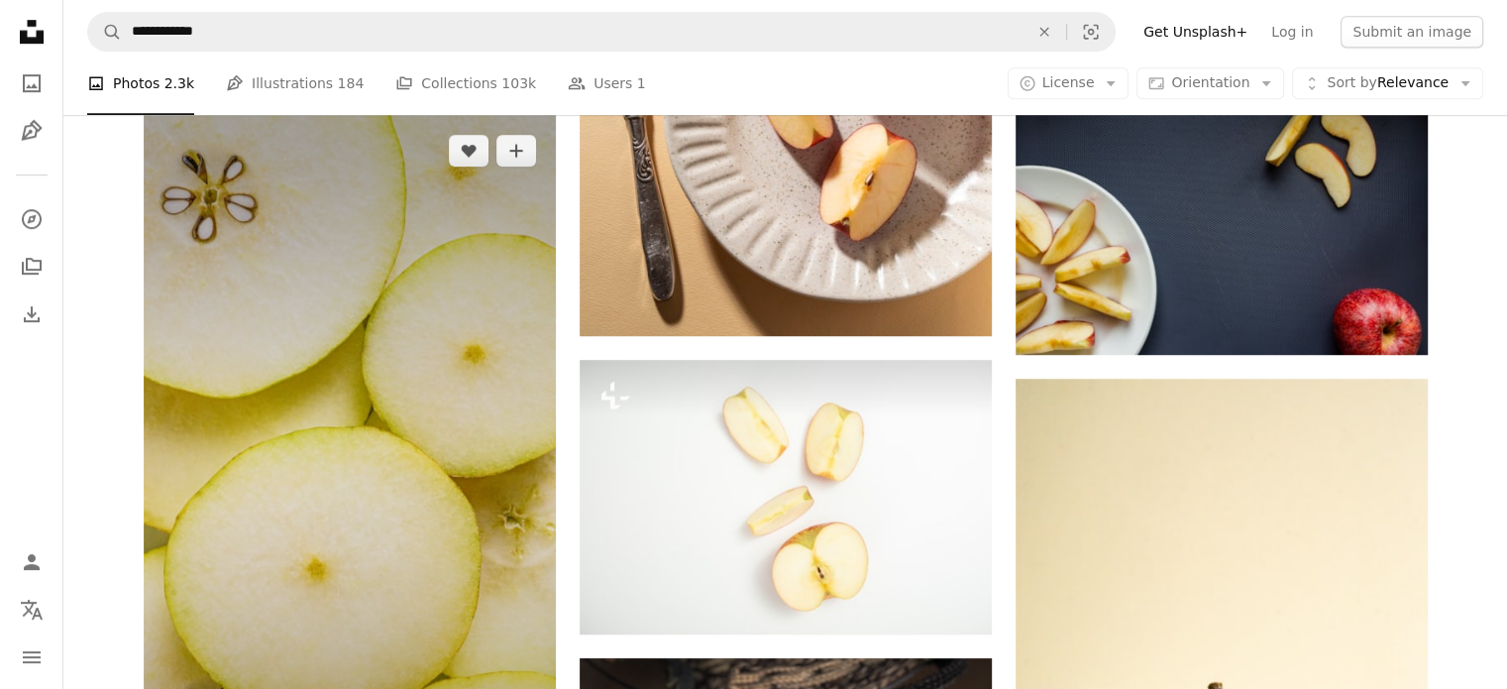
click at [483, 379] on img at bounding box center [350, 481] width 412 height 733
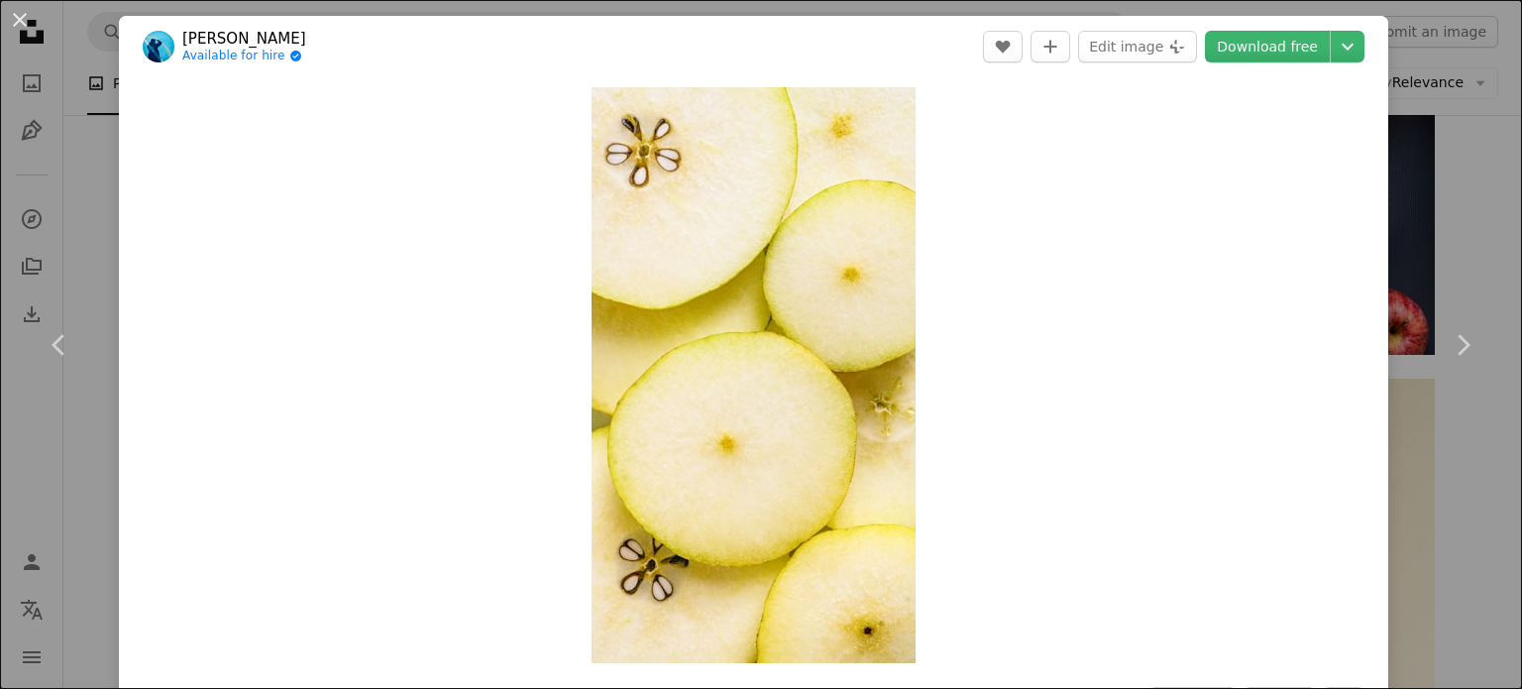
click at [1457, 213] on div "An X shape Chevron left Chevron right [PERSON_NAME] Available for hire A checkm…" at bounding box center [761, 344] width 1522 height 689
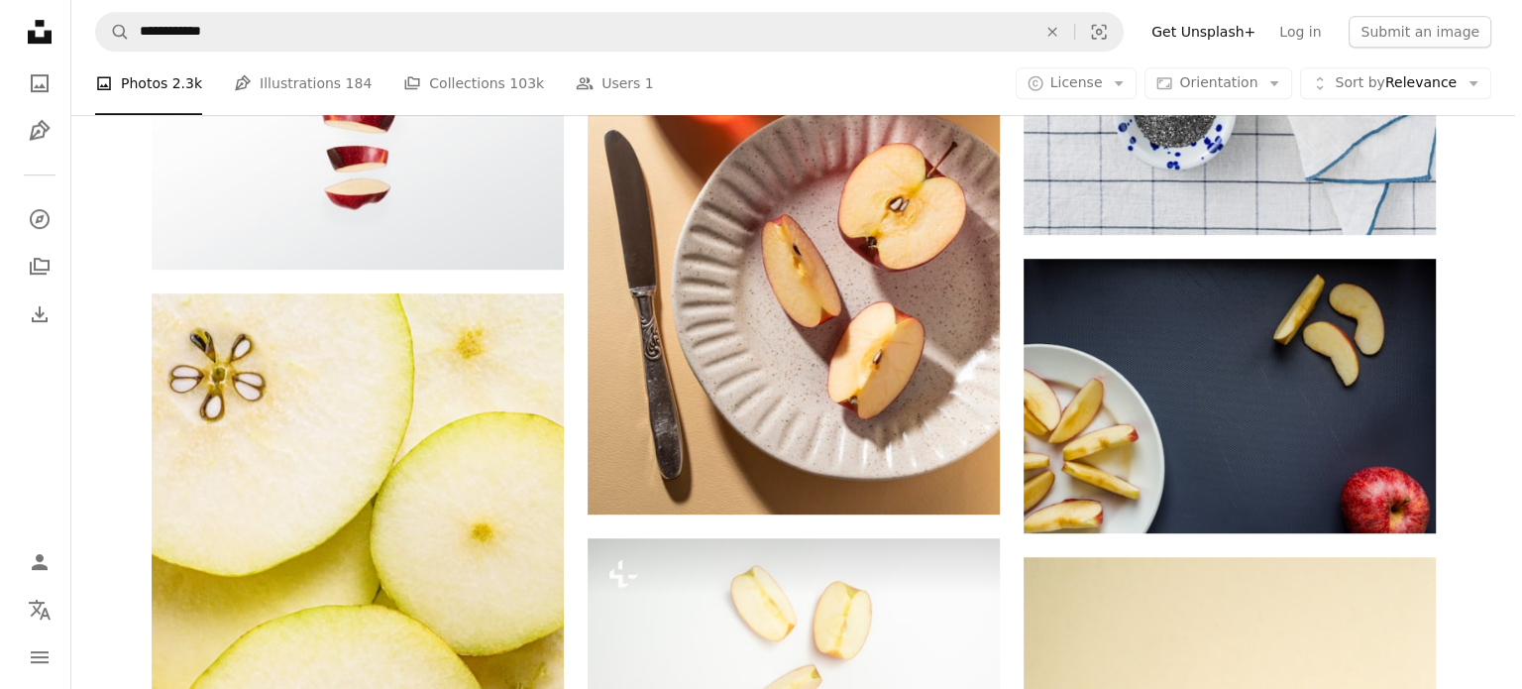
scroll to position [1090, 0]
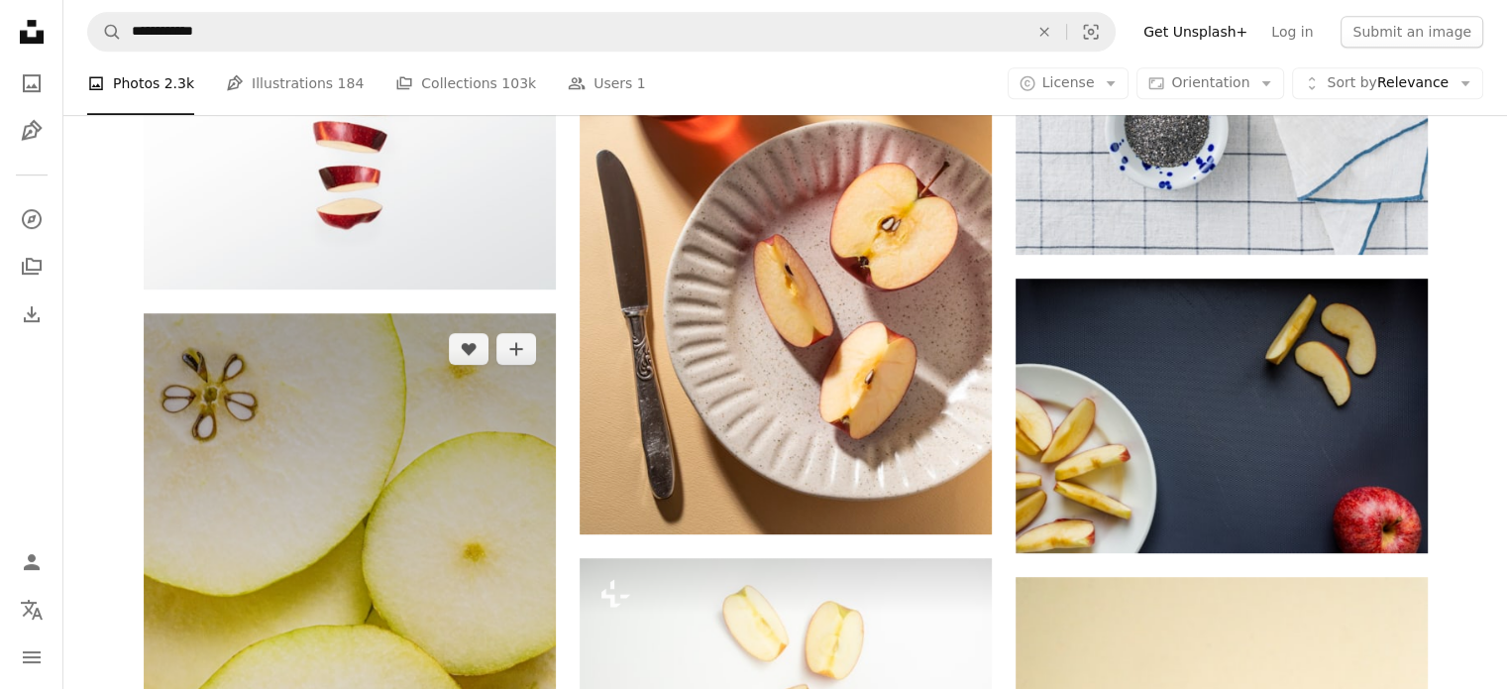
click at [330, 488] on img at bounding box center [350, 679] width 412 height 733
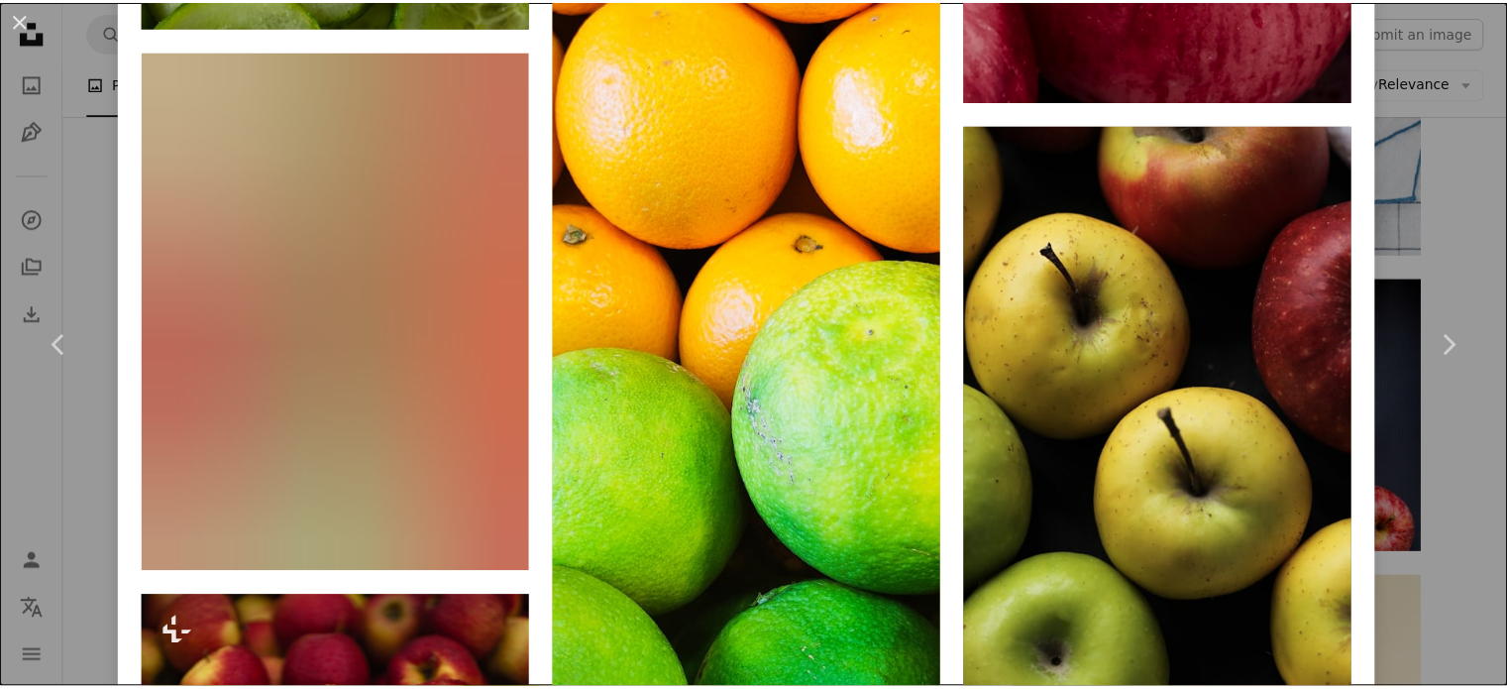
scroll to position [9222, 0]
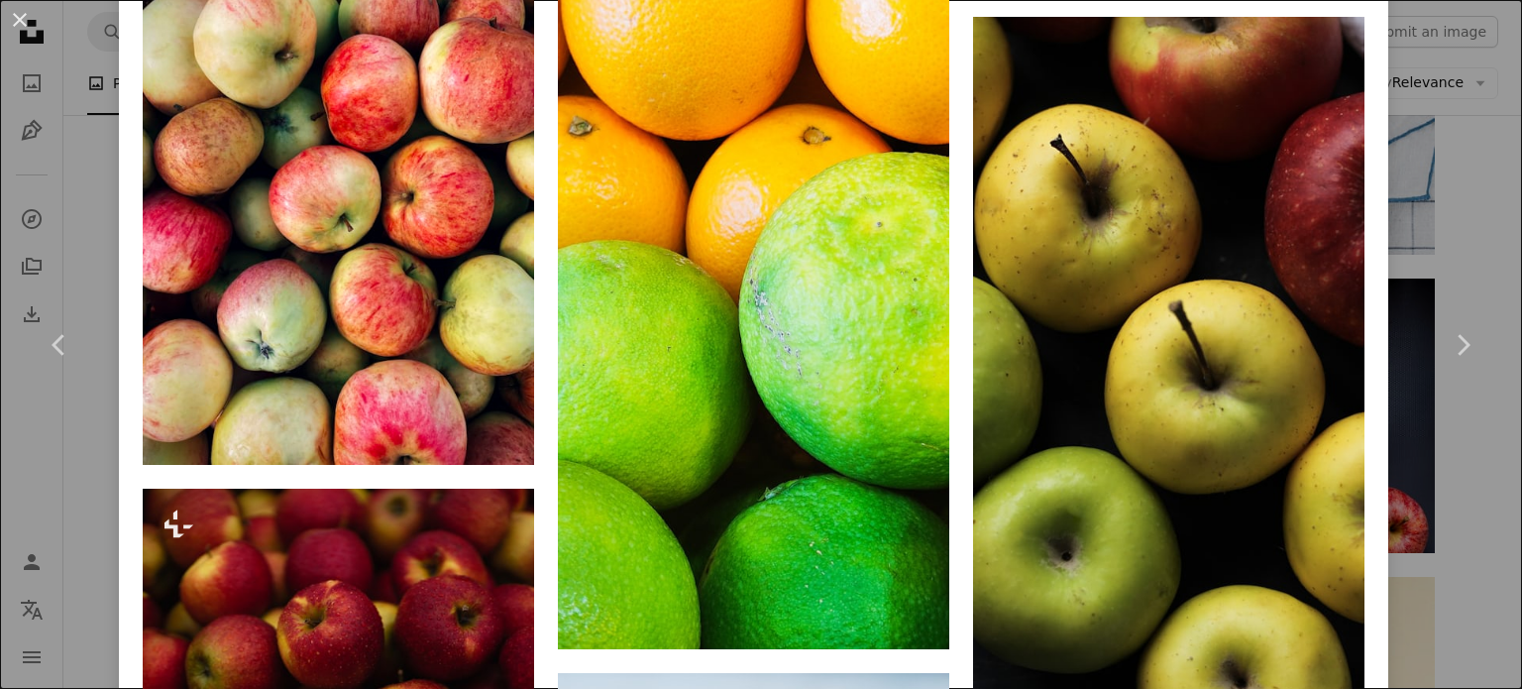
click at [1430, 248] on div "An X shape Chevron left Chevron right [PERSON_NAME] Available for hire A checkm…" at bounding box center [761, 344] width 1522 height 689
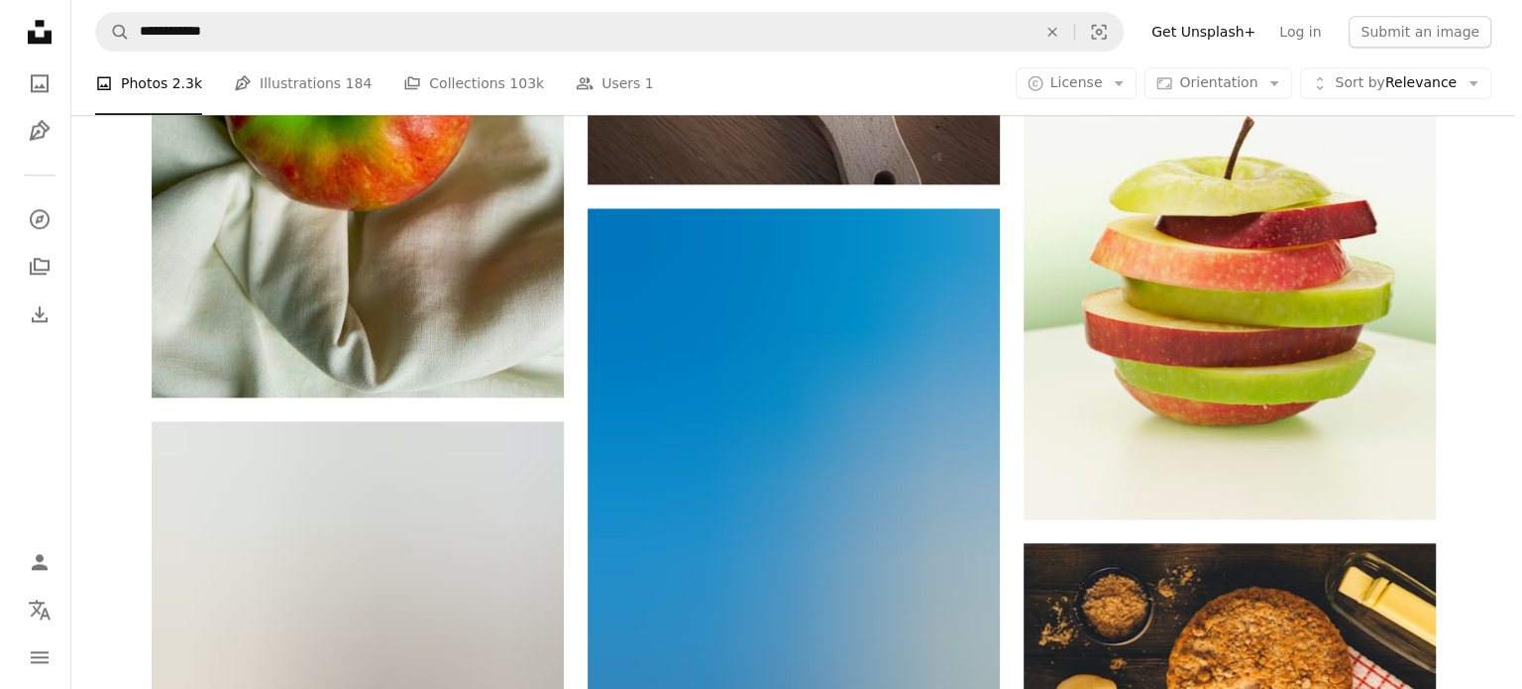
scroll to position [2179, 0]
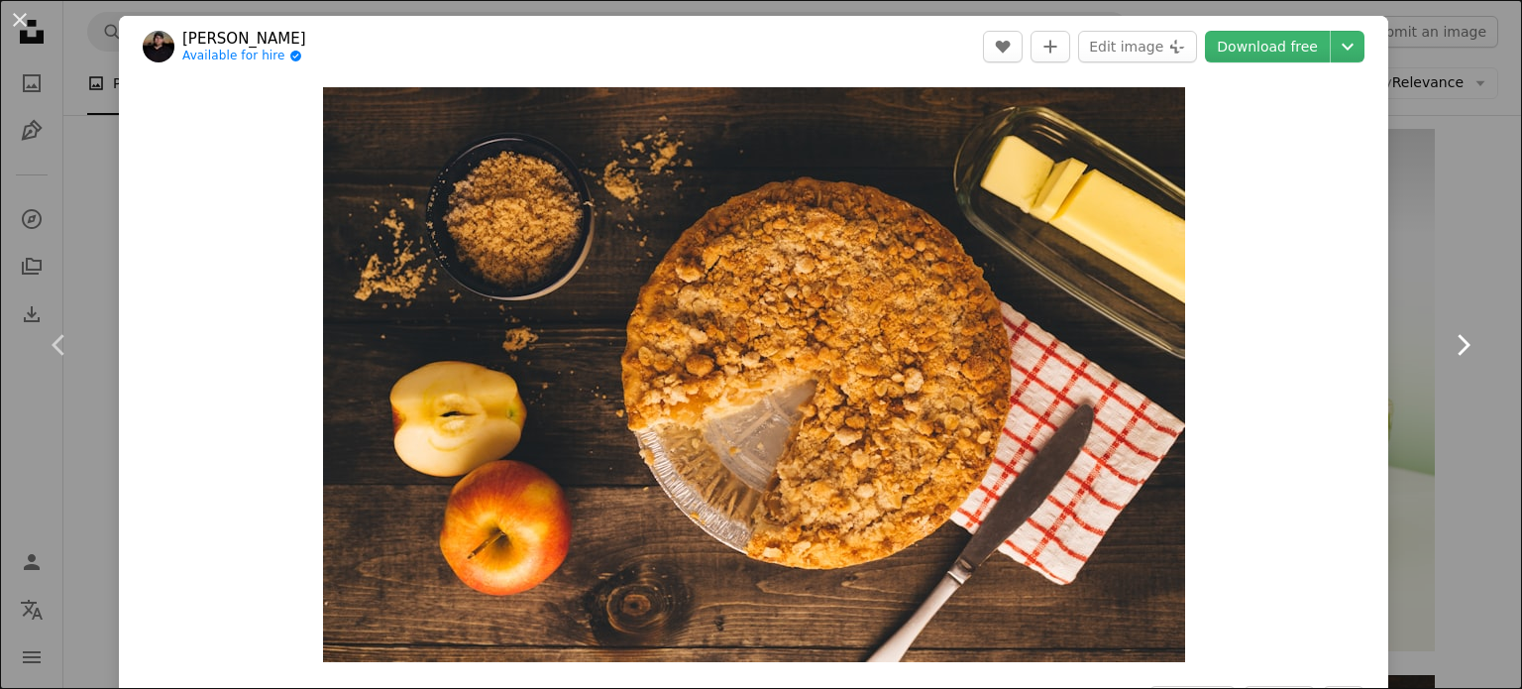
click at [1447, 265] on link "Chevron right" at bounding box center [1462, 345] width 119 height 190
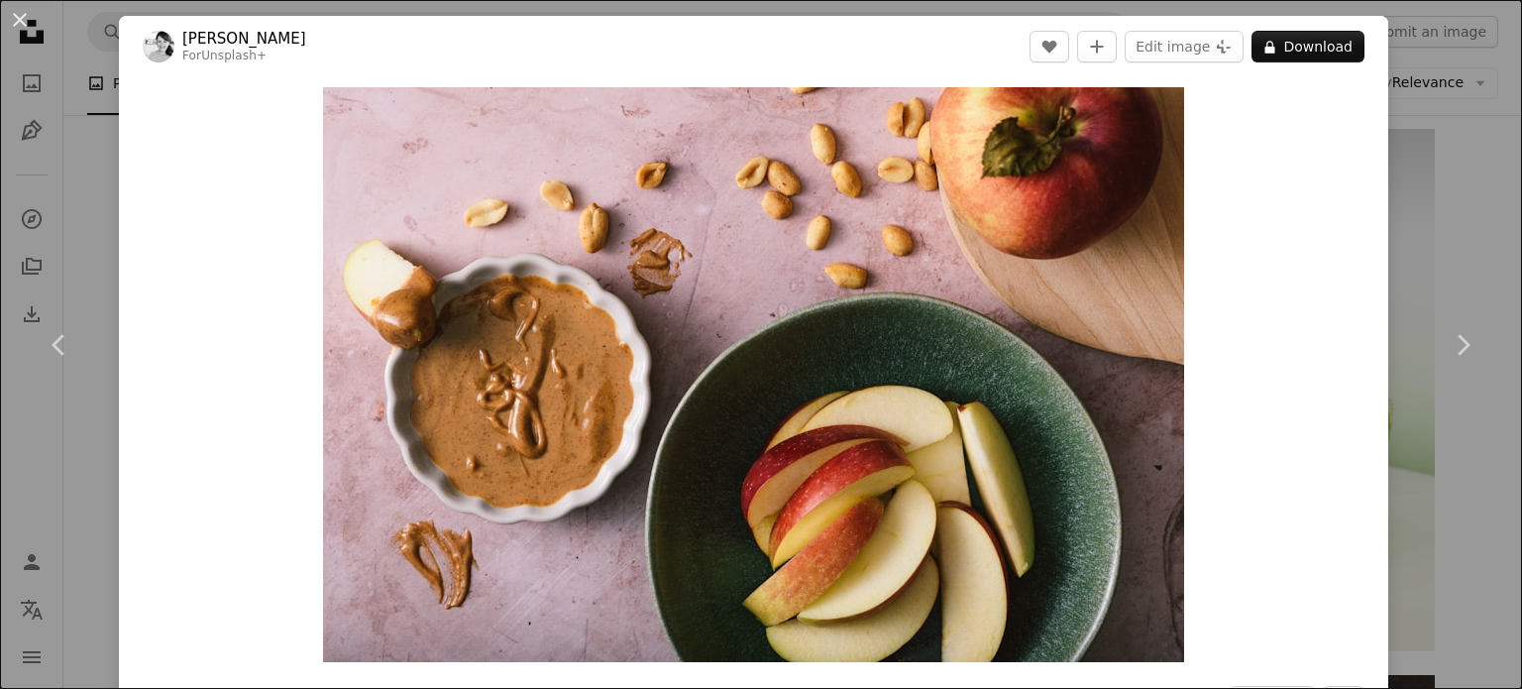
click at [1465, 209] on div "An X shape Chevron left Chevron right [PERSON_NAME] For Unsplash+ A heart A plu…" at bounding box center [761, 344] width 1522 height 689
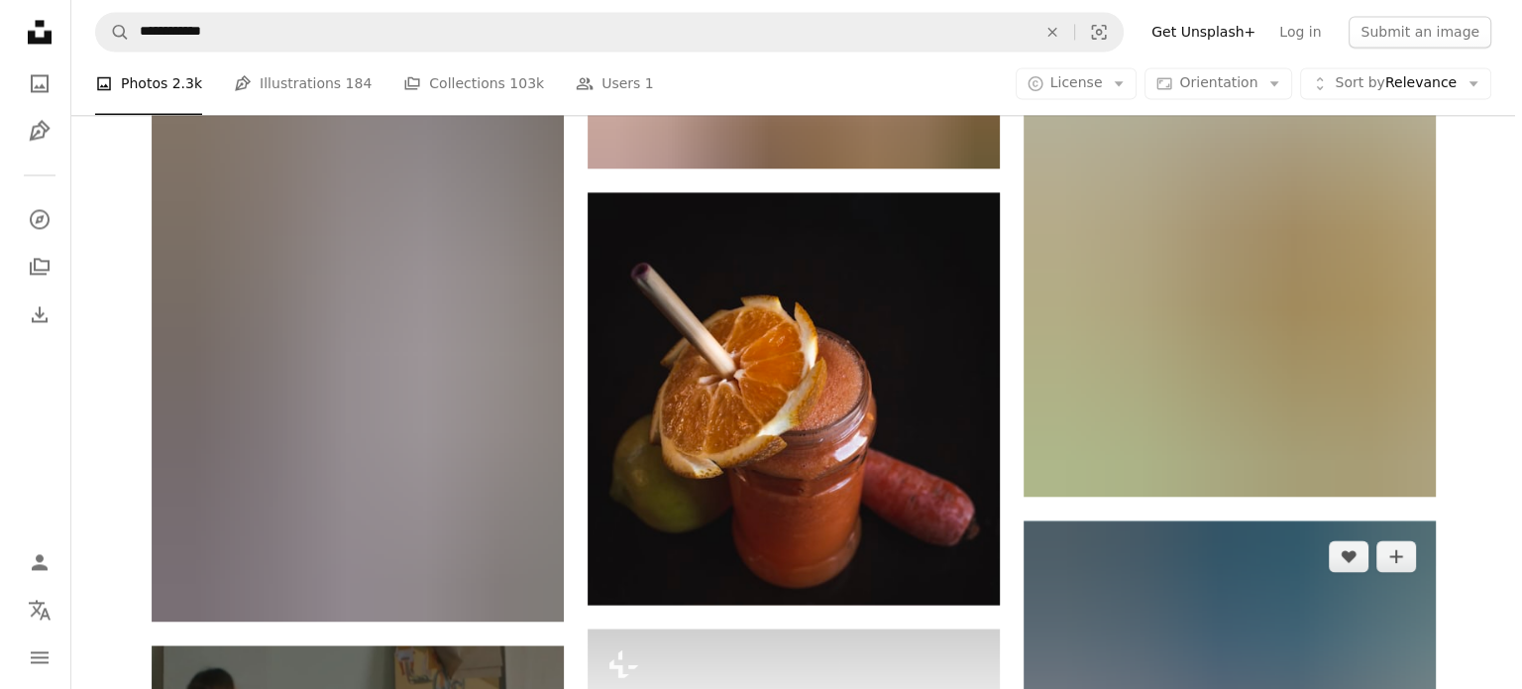
scroll to position [3269, 0]
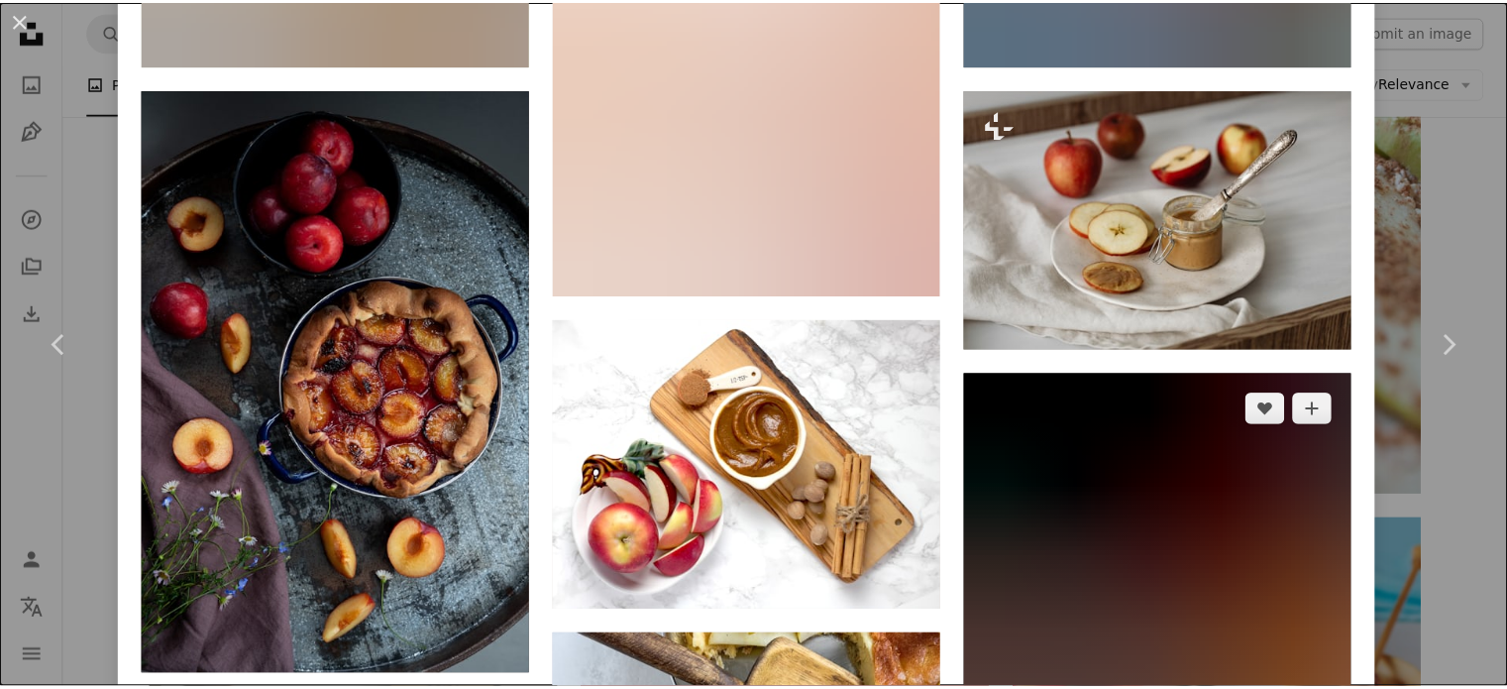
scroll to position [2477, 0]
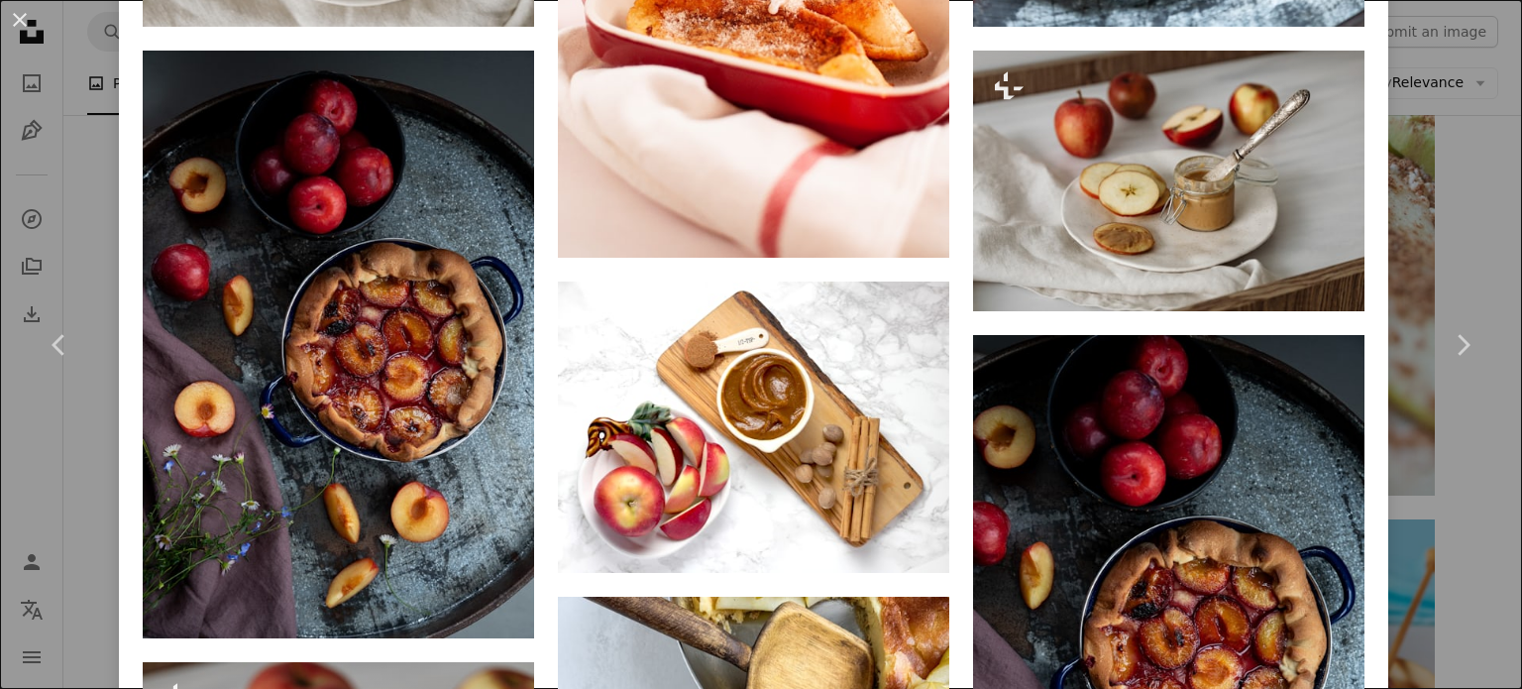
click at [1459, 217] on div "An X shape Chevron left Chevron right [PERSON_NAME] foodistika A heart A plus s…" at bounding box center [761, 344] width 1522 height 689
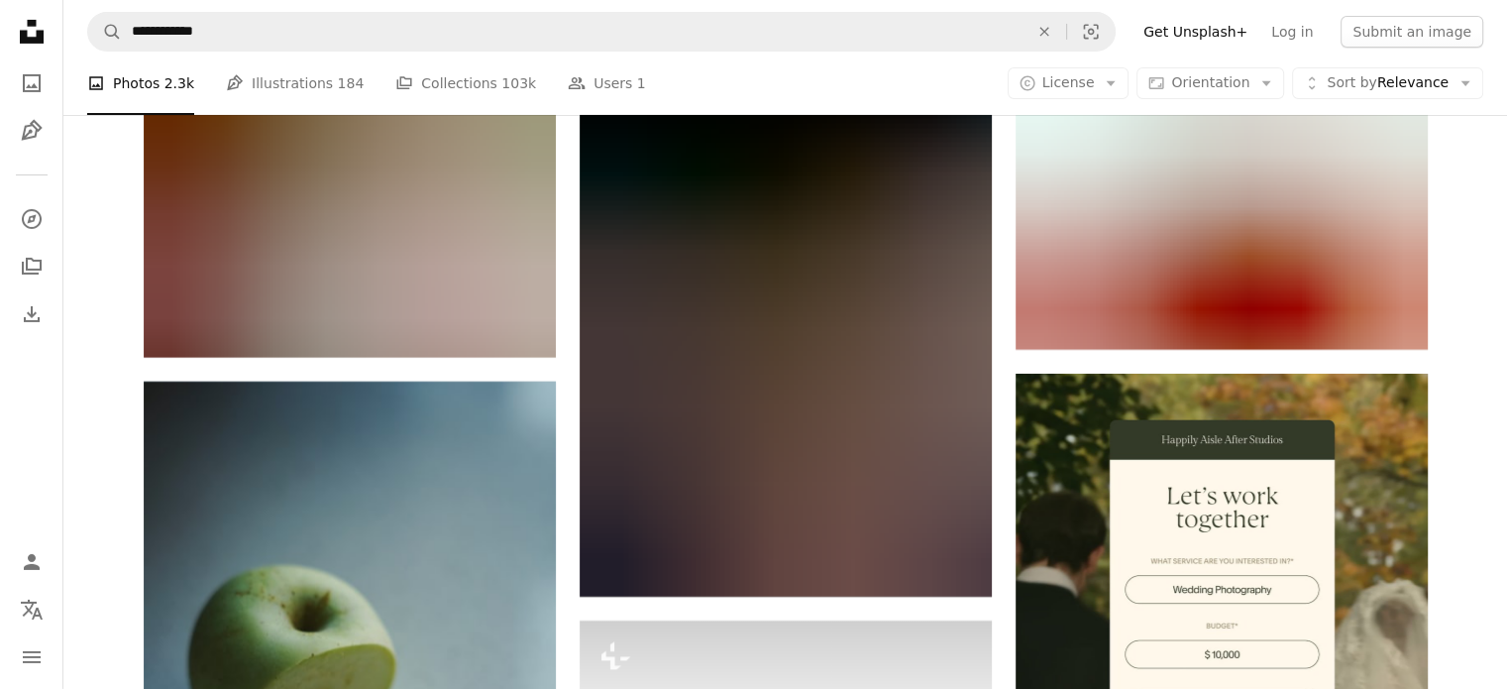
scroll to position [6935, 0]
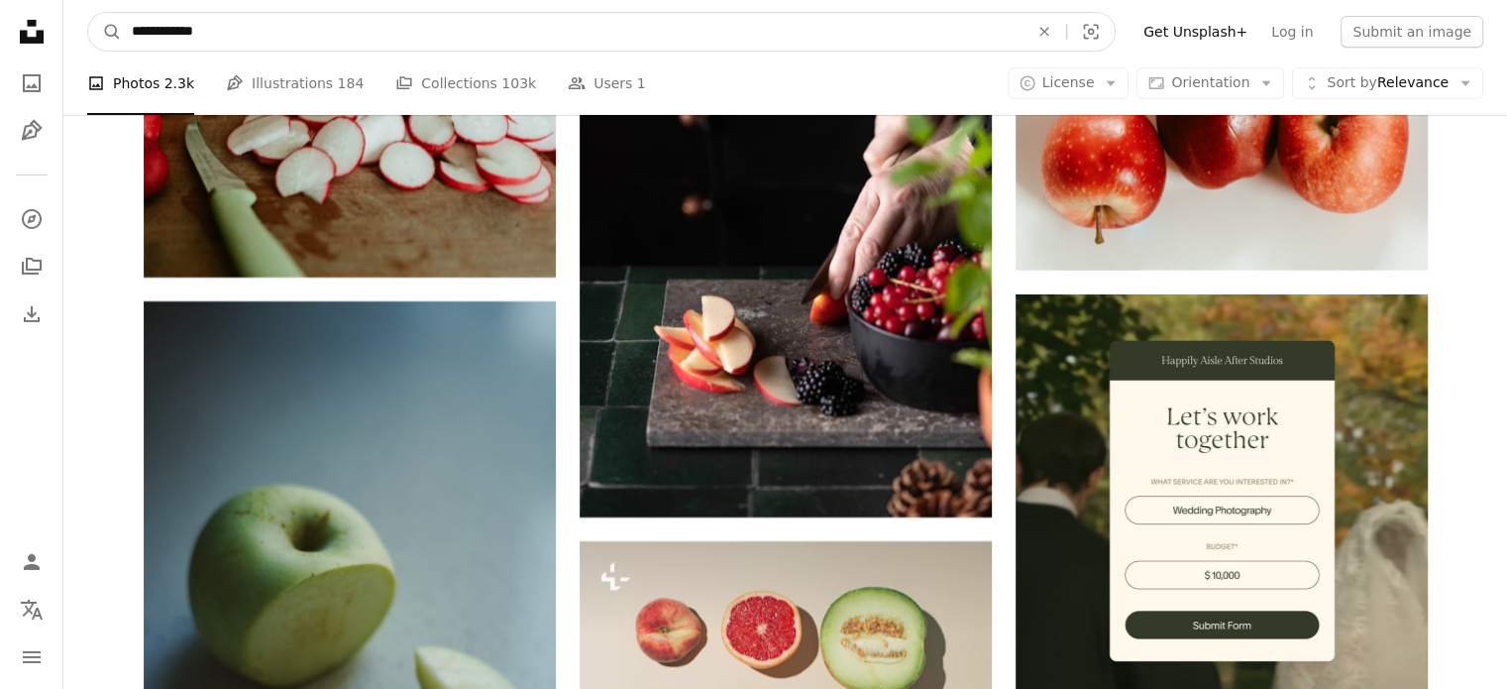
click at [420, 39] on input "**********" at bounding box center [572, 32] width 901 height 38
type input "**********"
click at [88, 13] on button "A magnifying glass" at bounding box center [105, 32] width 34 height 38
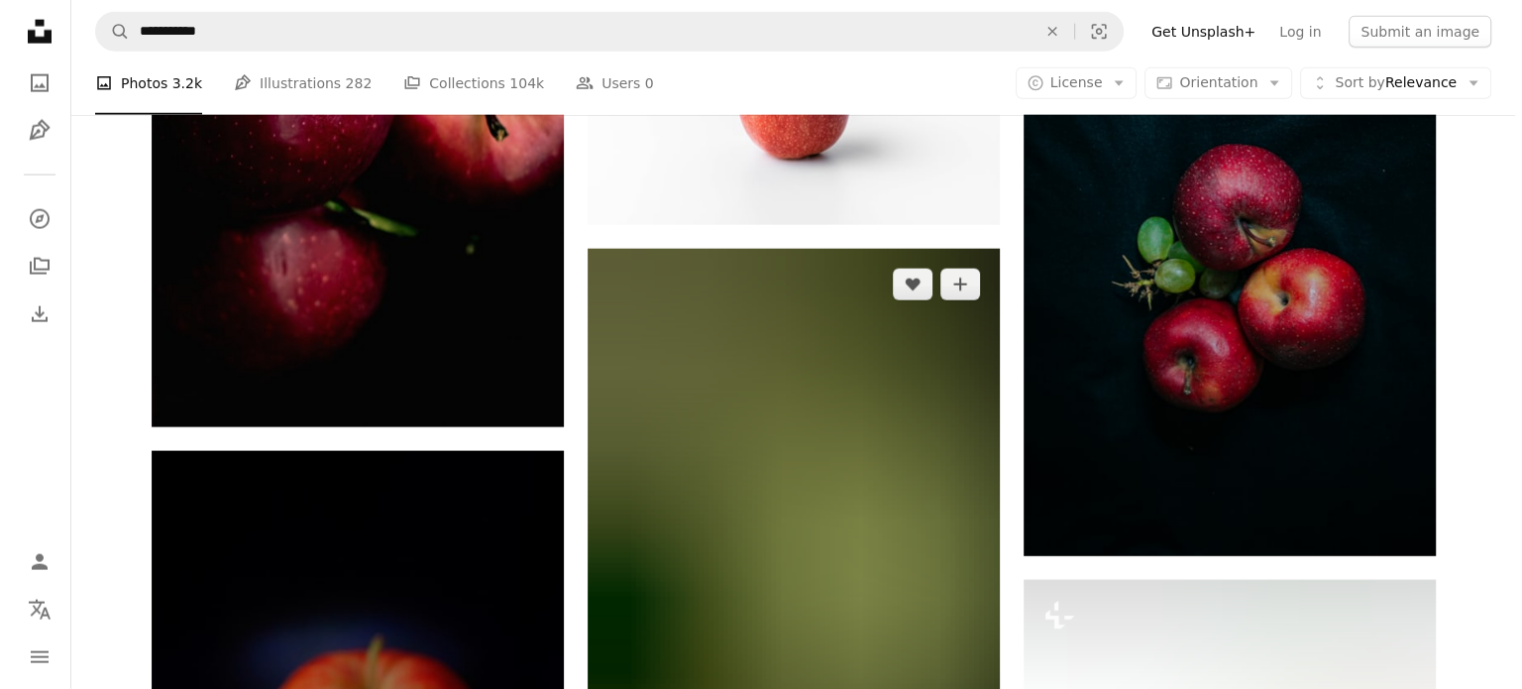
scroll to position [4755, 0]
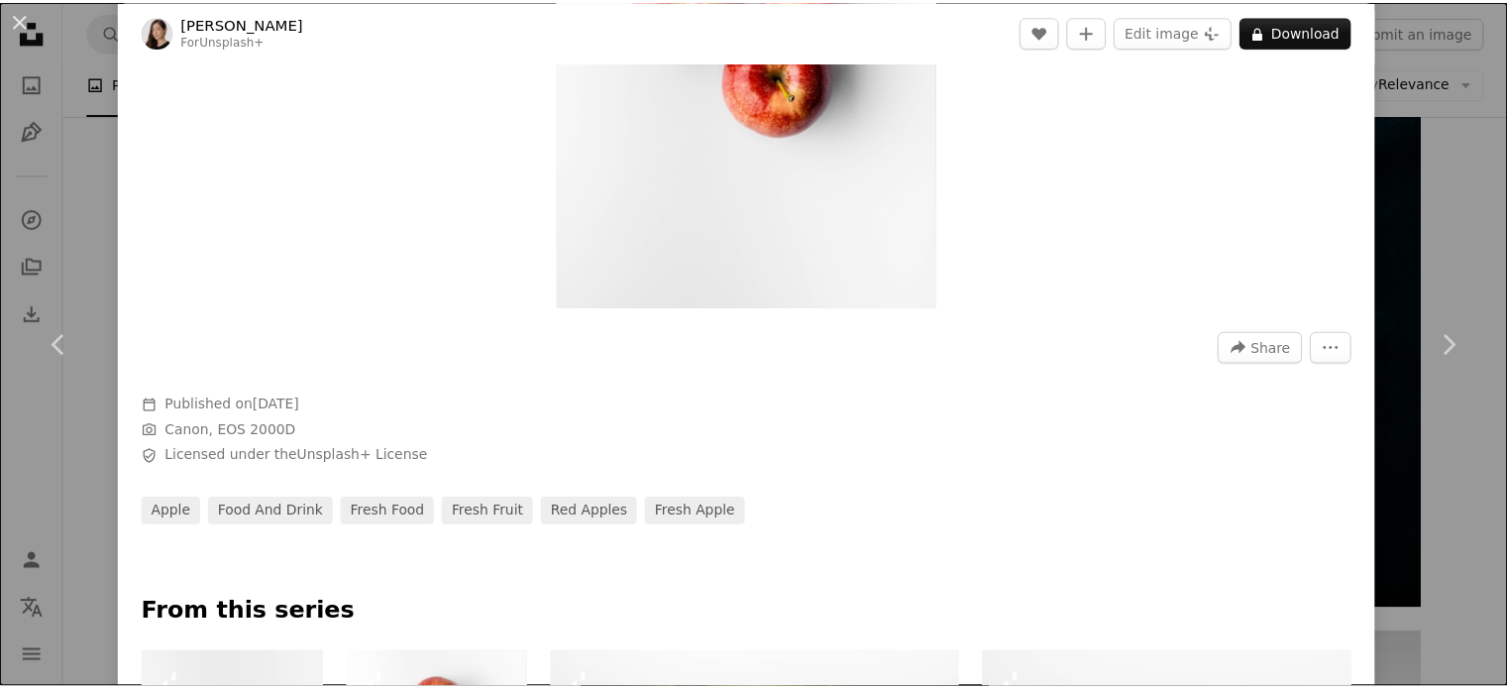
scroll to position [495, 0]
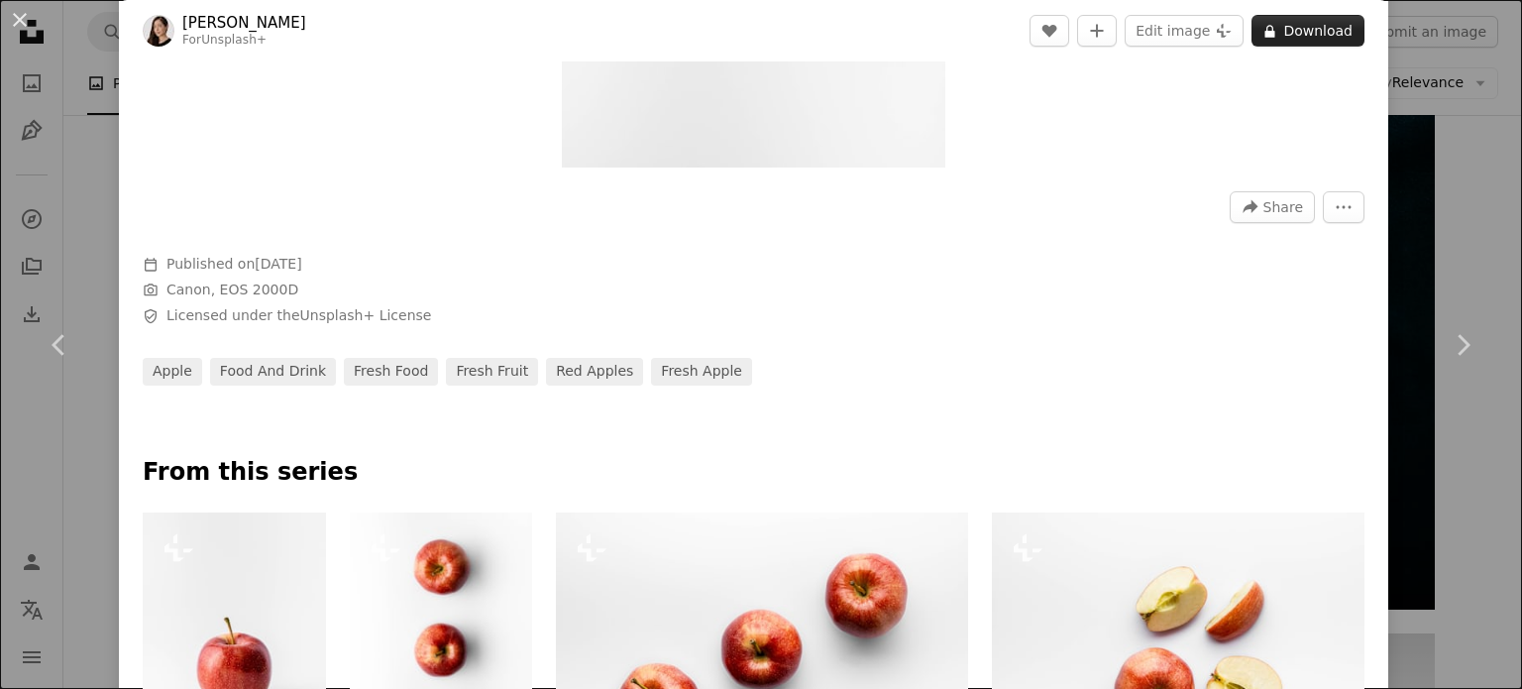
click at [1266, 37] on icon "A lock" at bounding box center [1269, 31] width 15 height 15
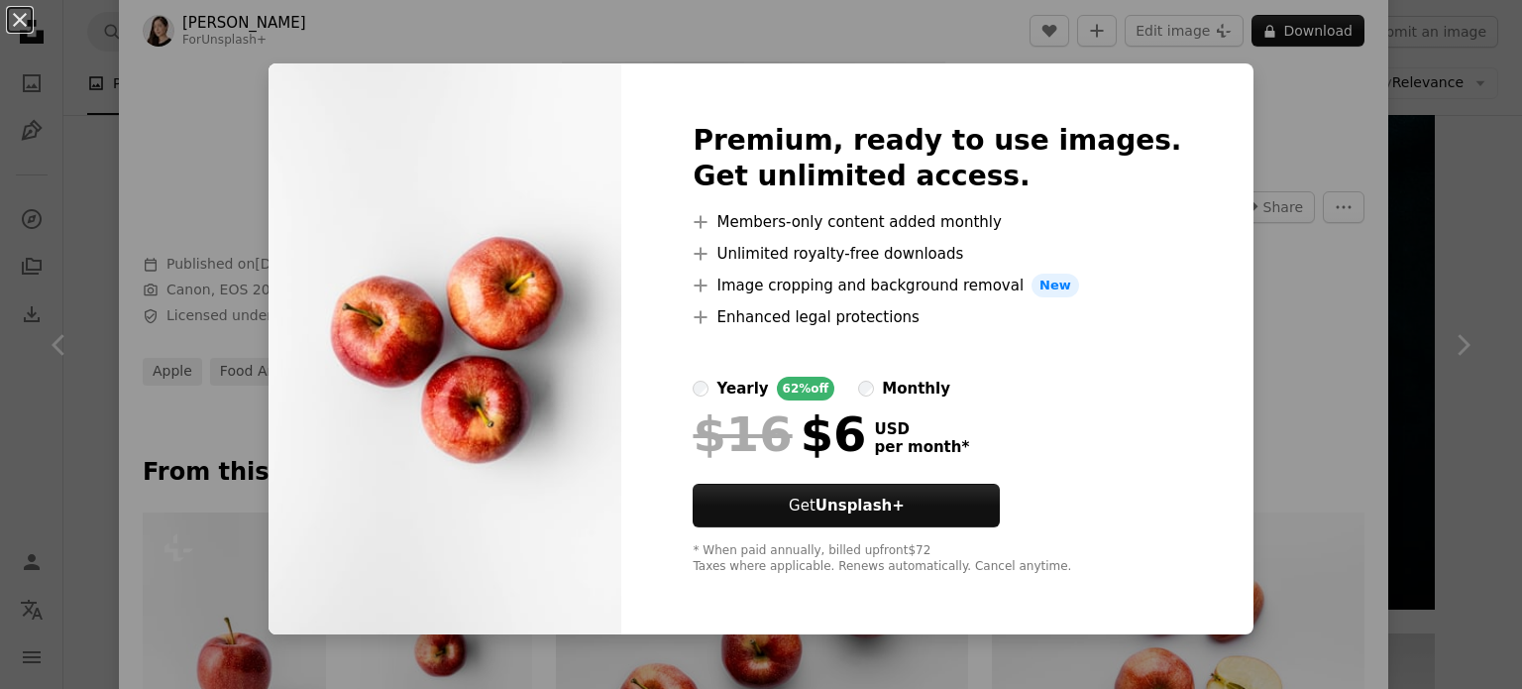
click at [1256, 104] on div "An X shape Premium, ready to use images. Get unlimited access. A plus sign Memb…" at bounding box center [761, 344] width 1522 height 689
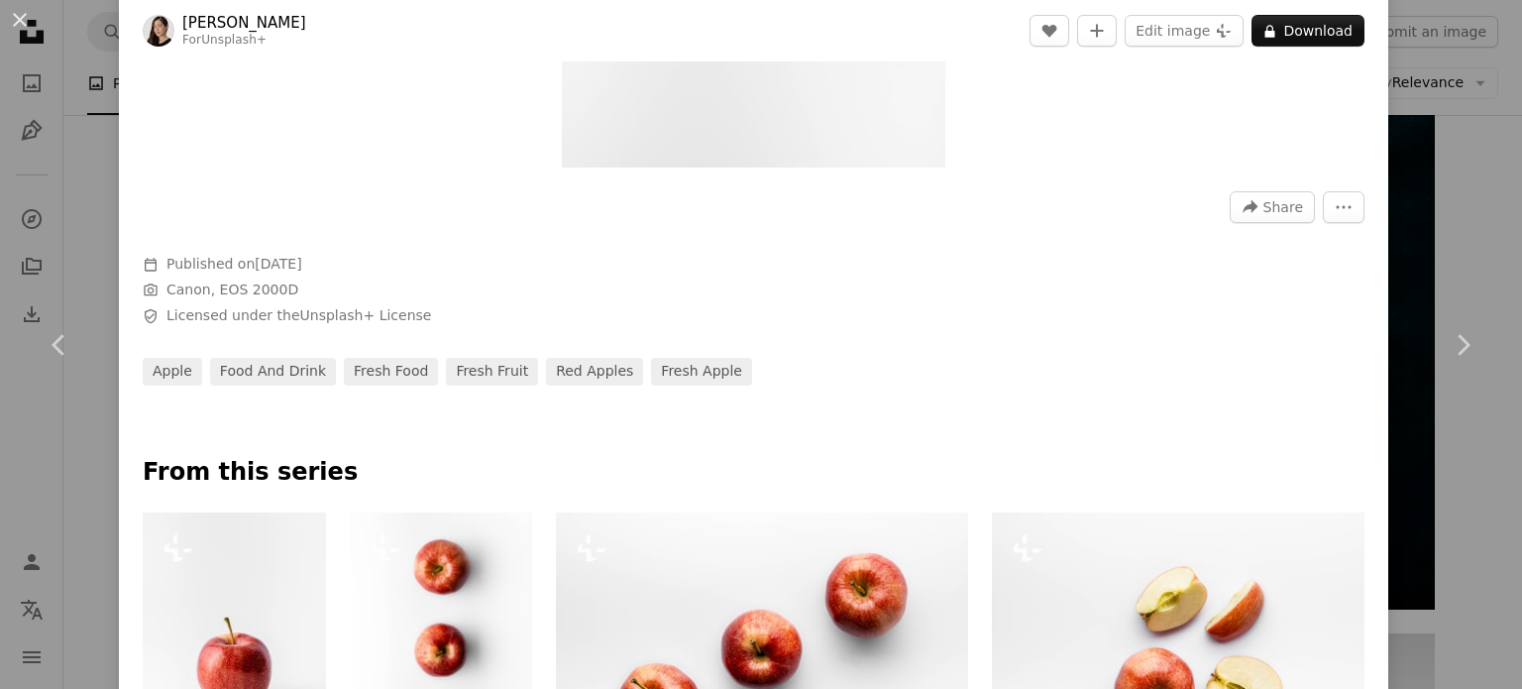
click at [1449, 162] on div "An X shape Chevron left Chevron right [PERSON_NAME] For Unsplash+ A heart A plu…" at bounding box center [761, 344] width 1522 height 689
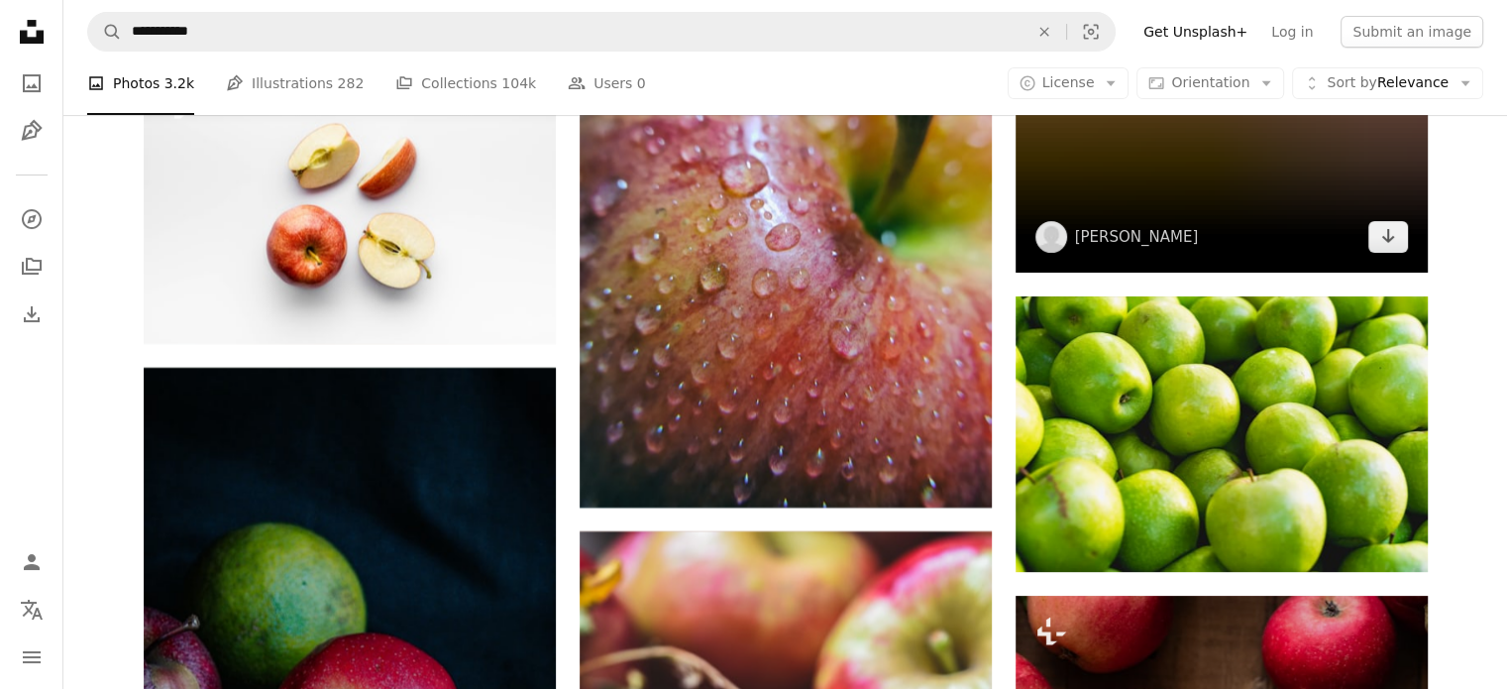
scroll to position [8619, 0]
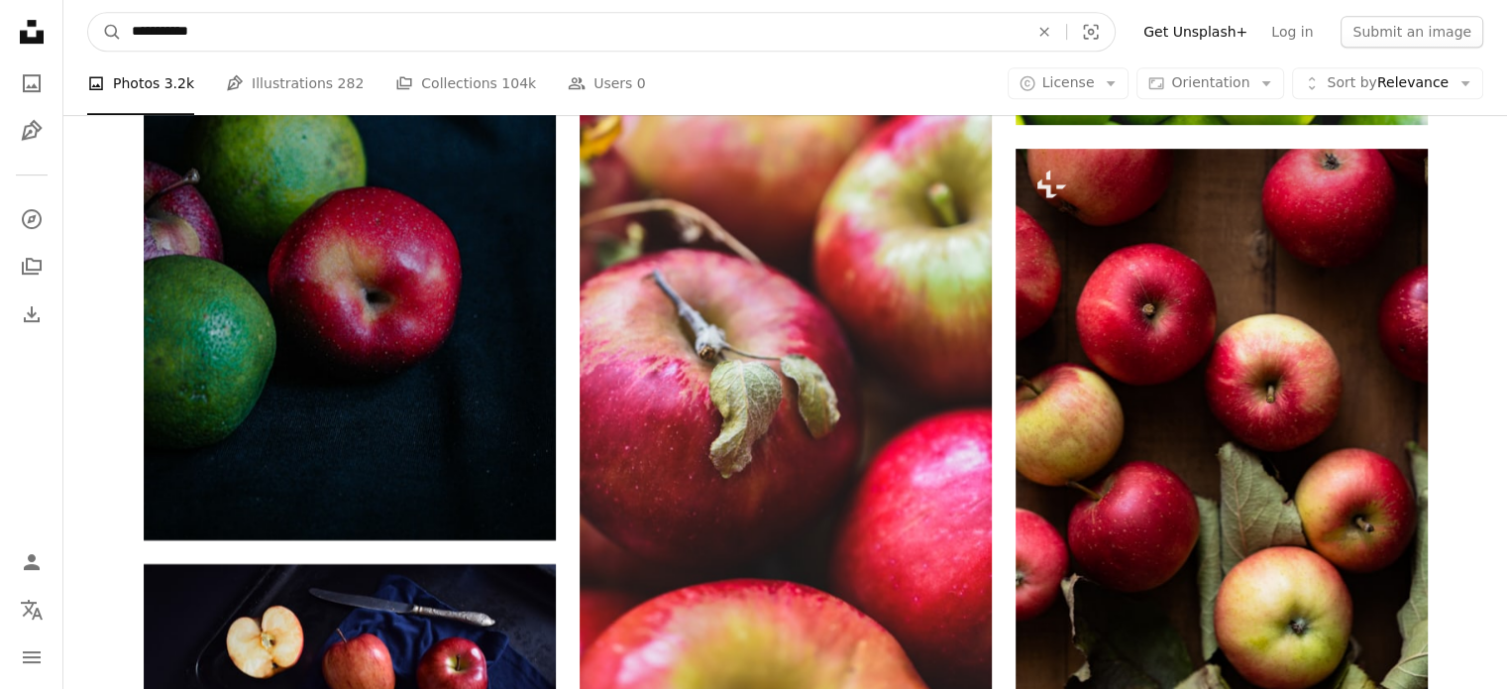
click at [530, 32] on input "**********" at bounding box center [572, 32] width 901 height 38
type input "**********"
click at [88, 13] on button "A magnifying glass" at bounding box center [105, 32] width 34 height 38
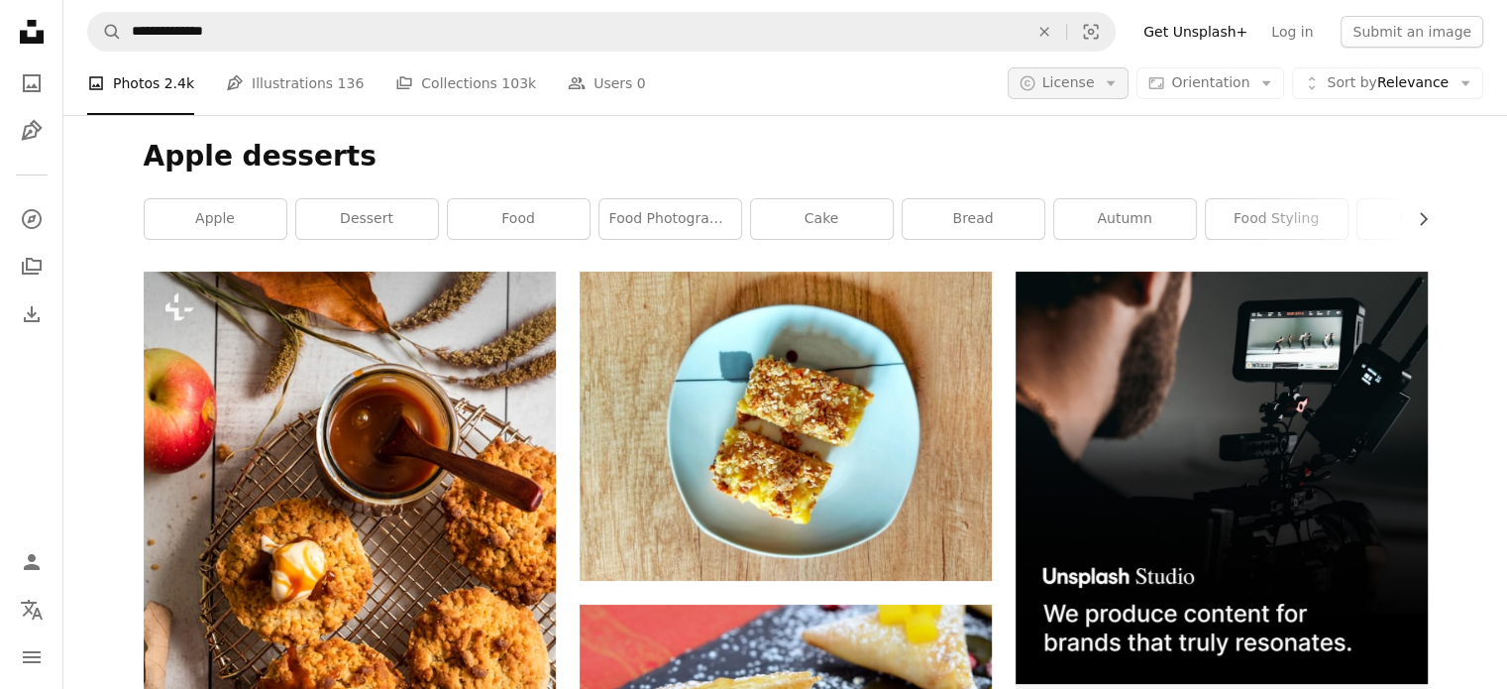
click at [1095, 84] on span "License" at bounding box center [1068, 82] width 53 height 16
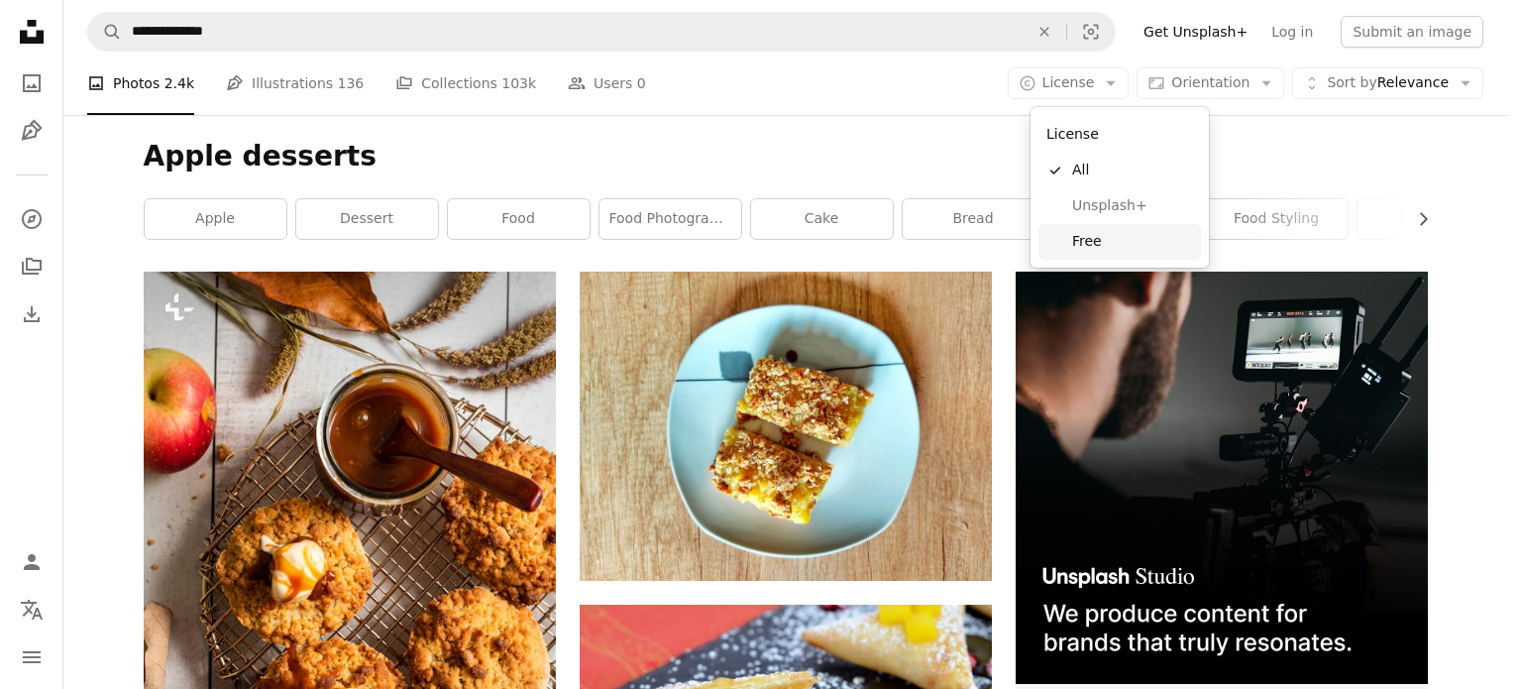
click at [1092, 239] on span "Free" at bounding box center [1132, 242] width 121 height 20
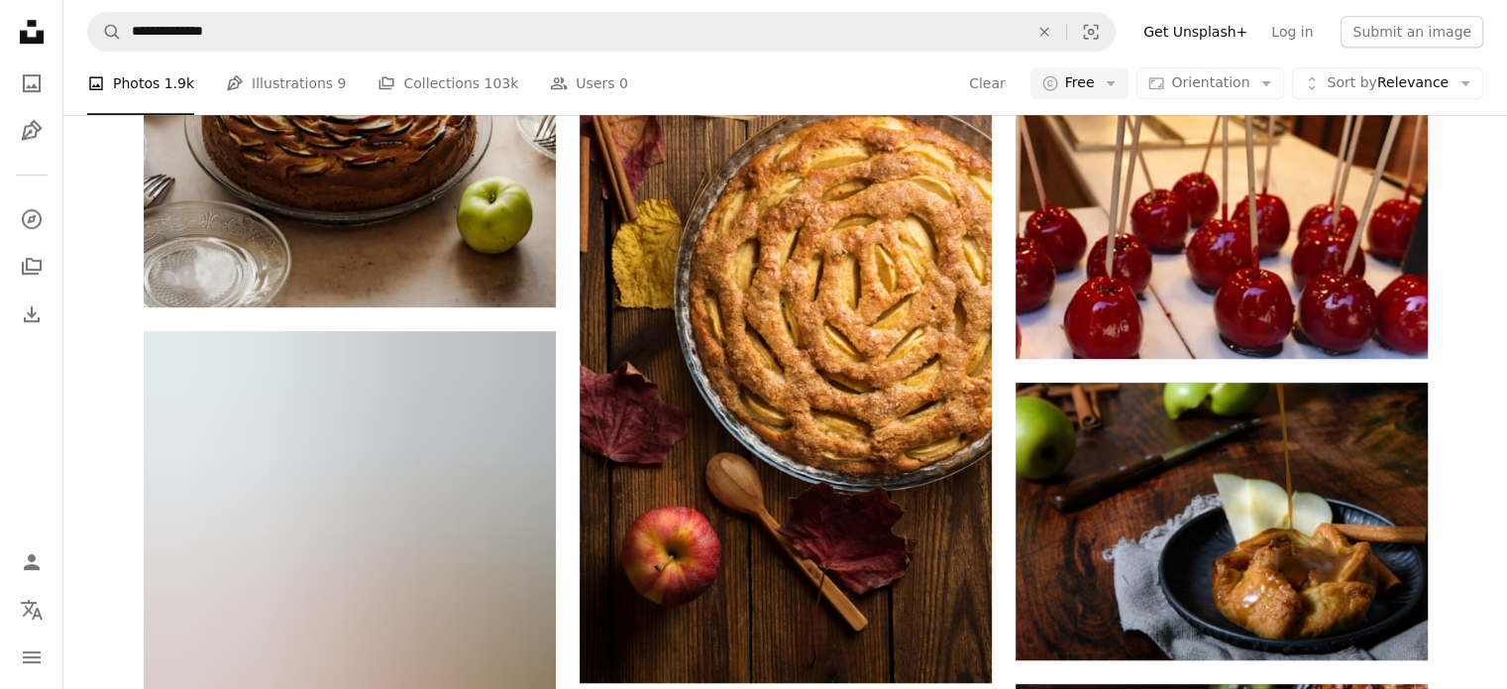
scroll to position [991, 0]
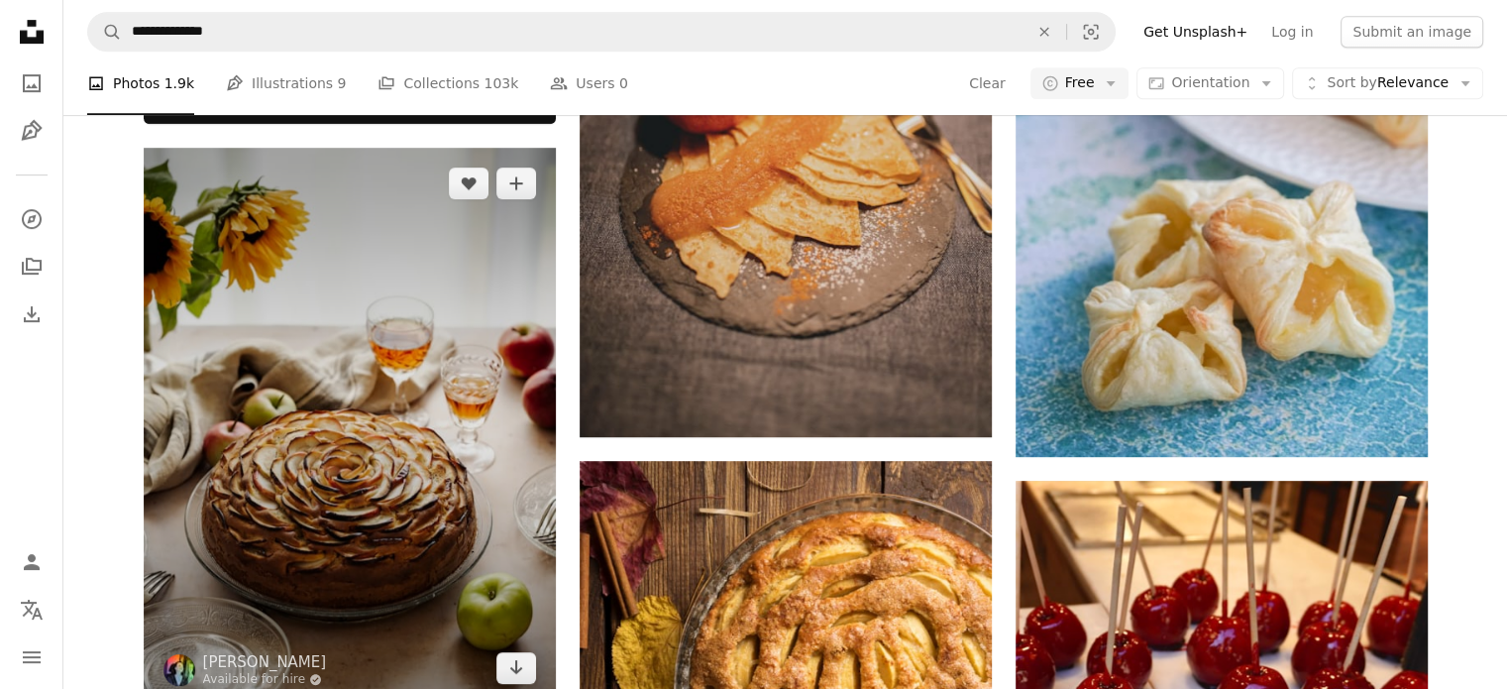
click at [363, 308] on img at bounding box center [350, 426] width 412 height 556
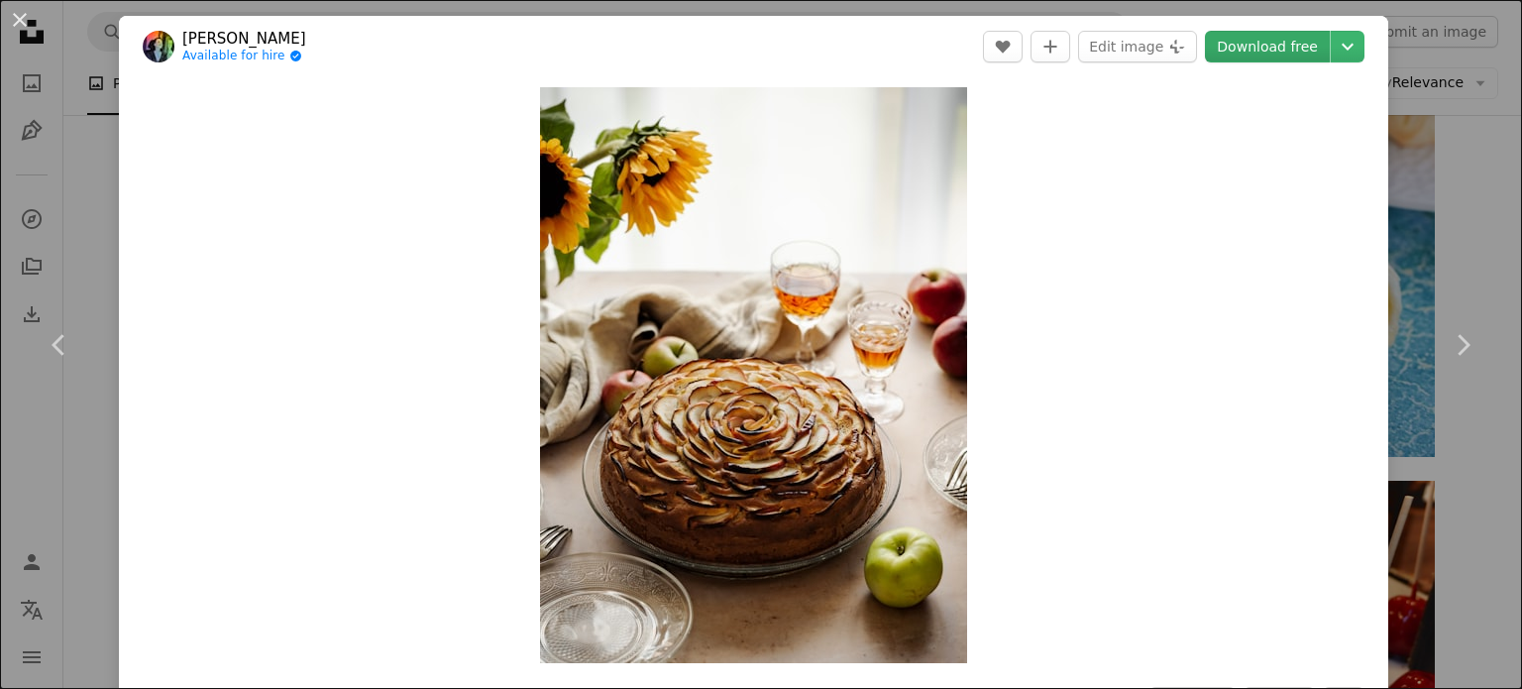
click at [1254, 37] on link "Download free" at bounding box center [1267, 47] width 125 height 32
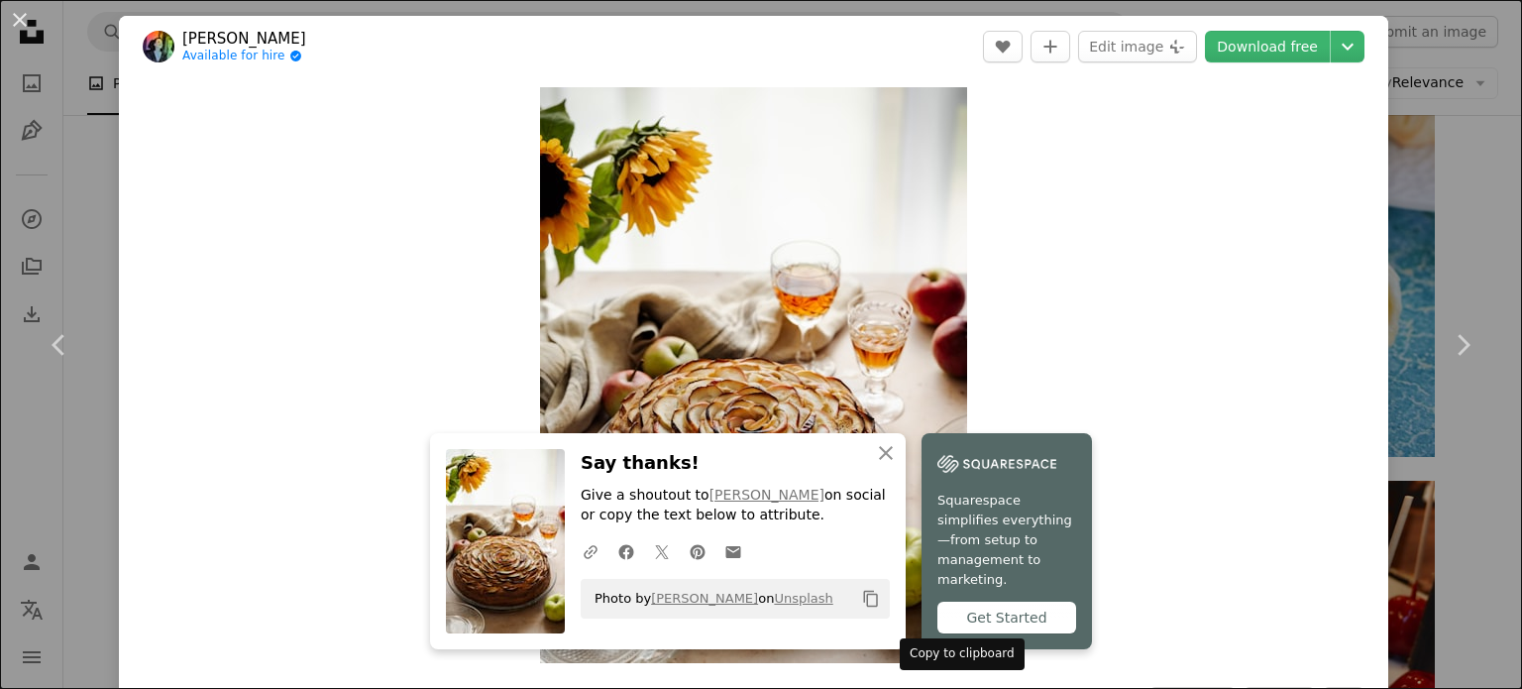
click at [880, 607] on icon "Copy content" at bounding box center [871, 598] width 18 height 18
click at [1434, 216] on div "An X shape Chevron left Chevron right [PERSON_NAME] Available for hire A checkm…" at bounding box center [761, 344] width 1522 height 689
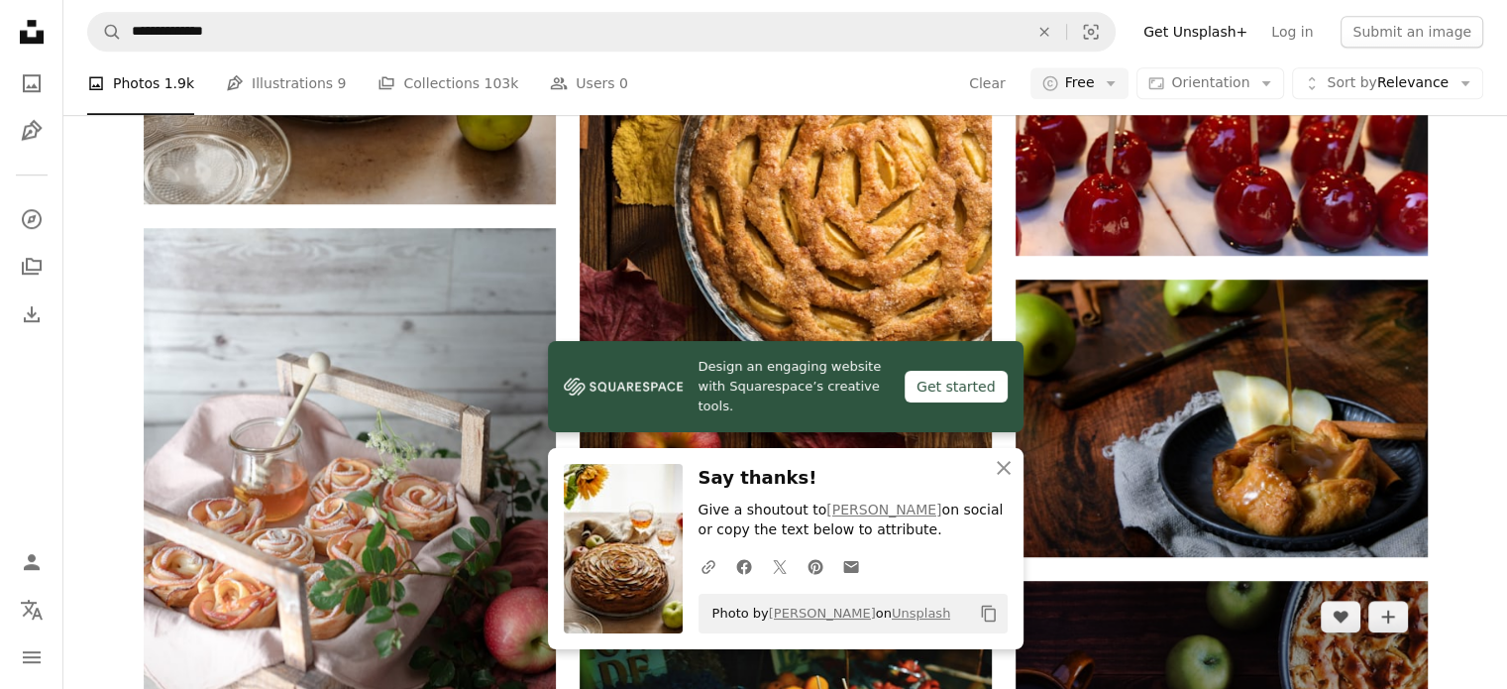
scroll to position [1486, 0]
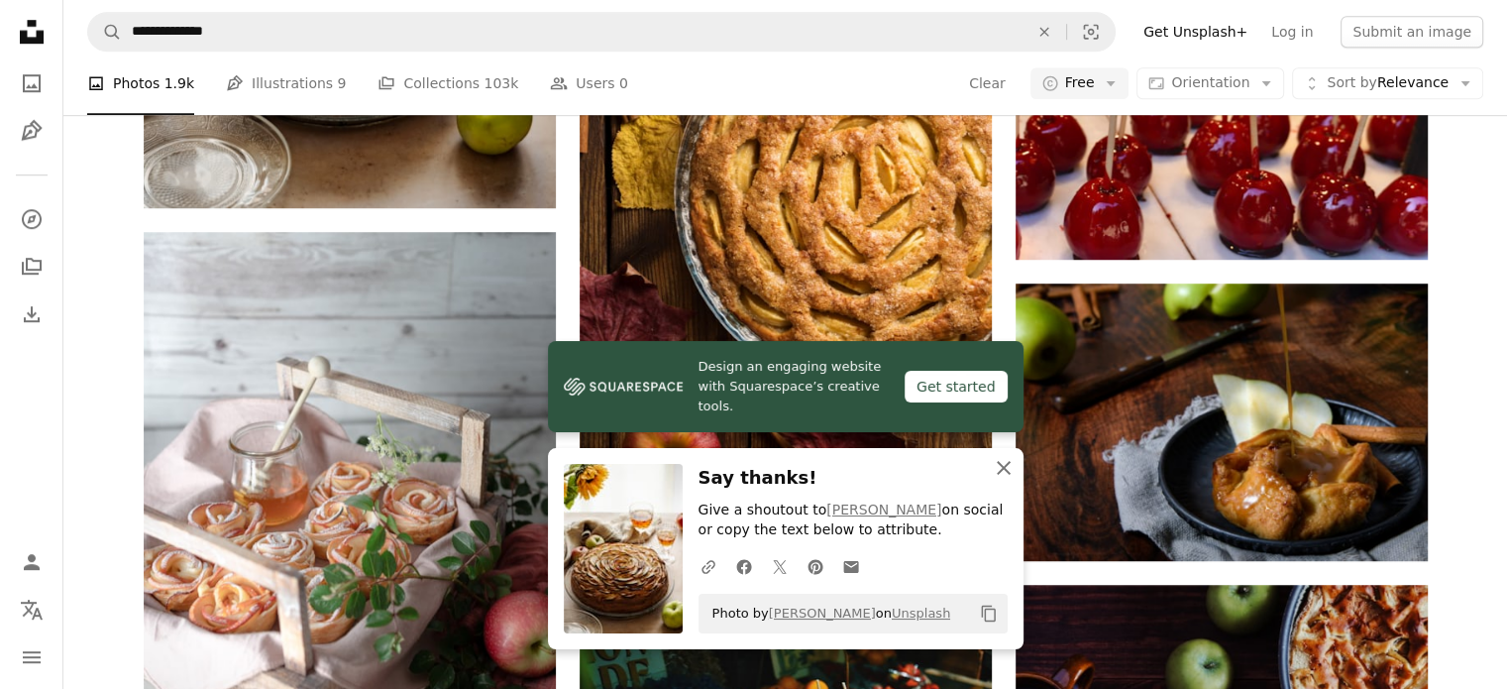
click at [998, 469] on icon "An X shape" at bounding box center [1004, 468] width 24 height 24
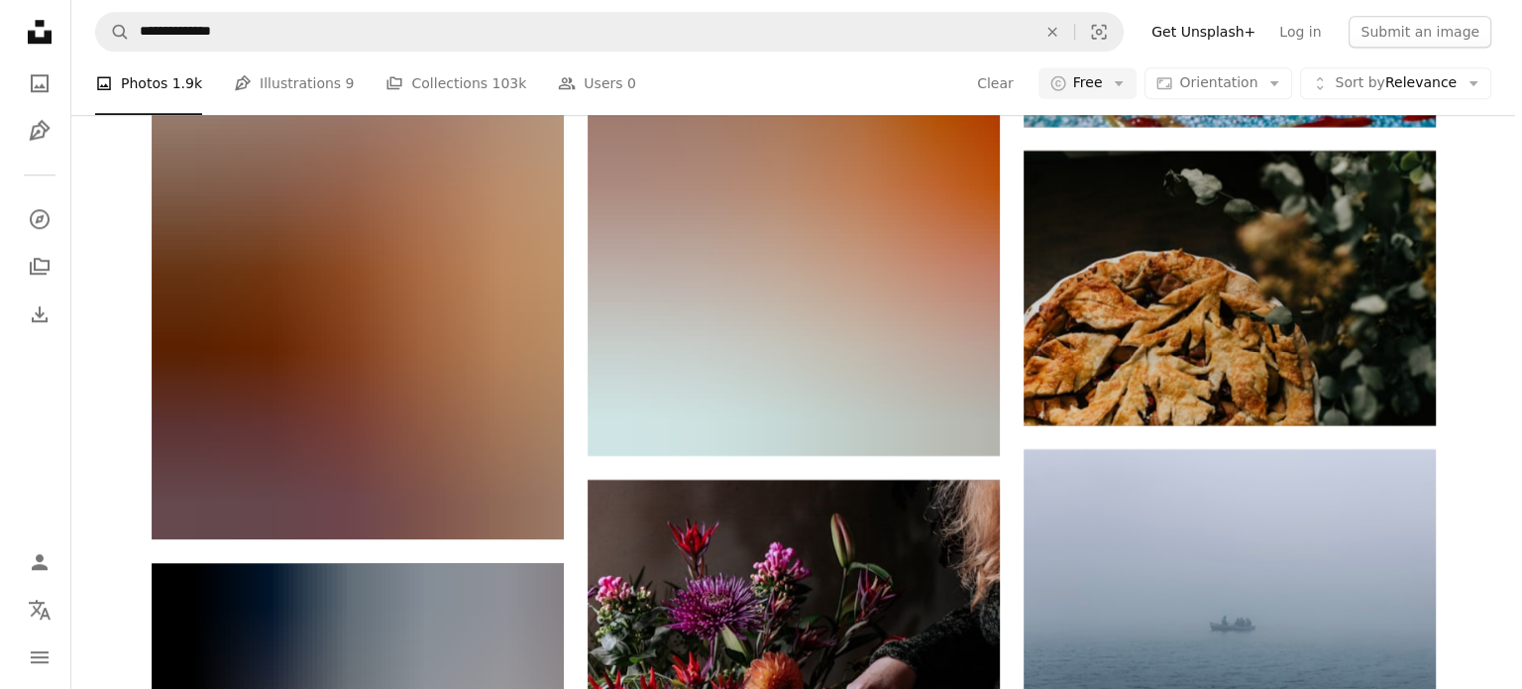
scroll to position [16841, 0]
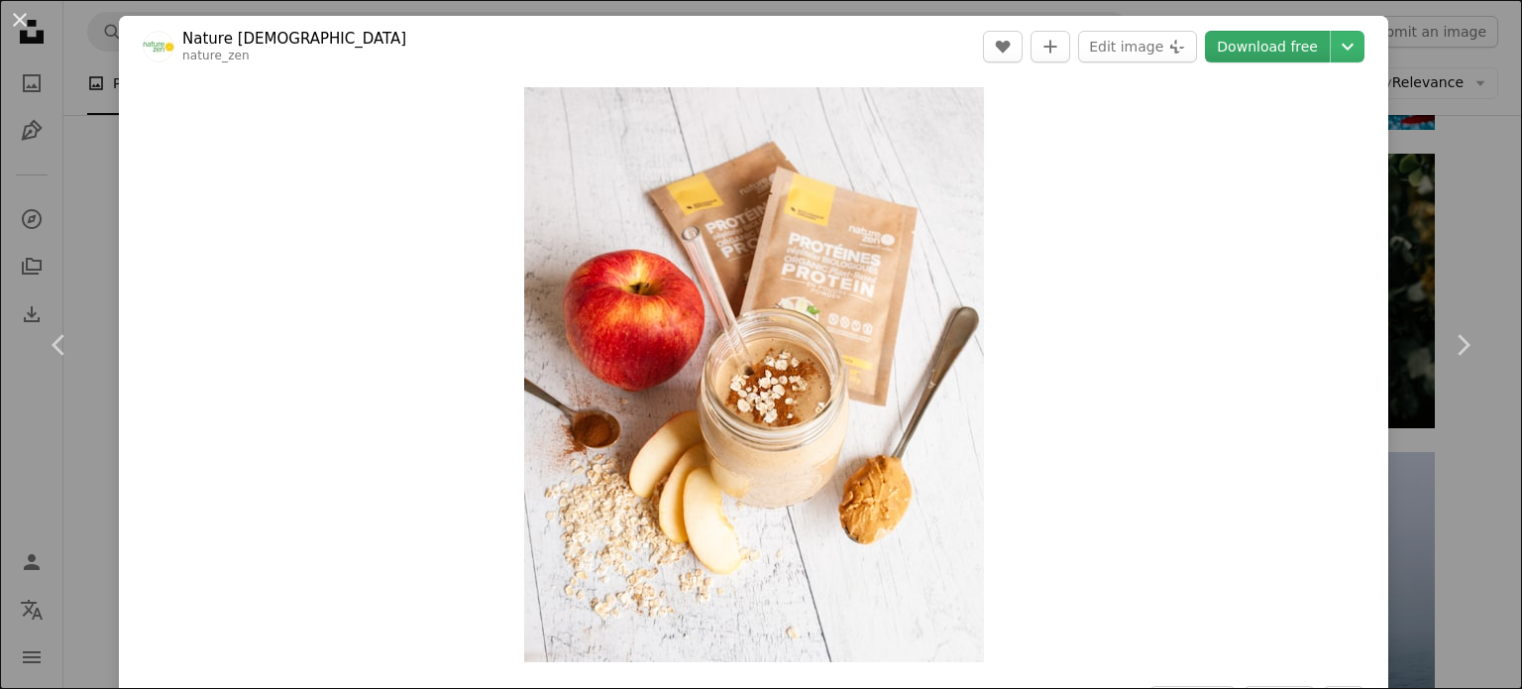
click at [1249, 40] on link "Download free" at bounding box center [1267, 47] width 125 height 32
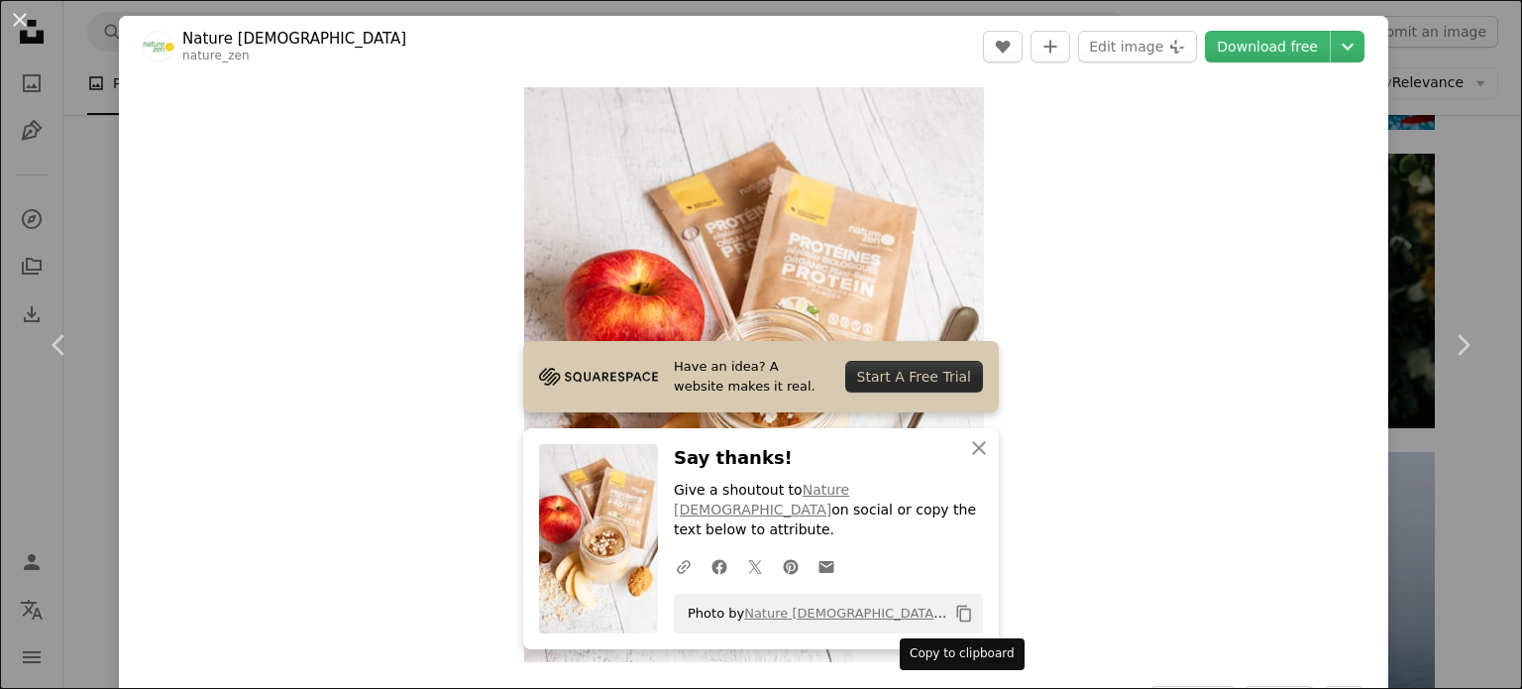
click at [963, 611] on icon "Copy content" at bounding box center [964, 613] width 18 height 18
